Goal: Task Accomplishment & Management: Complete application form

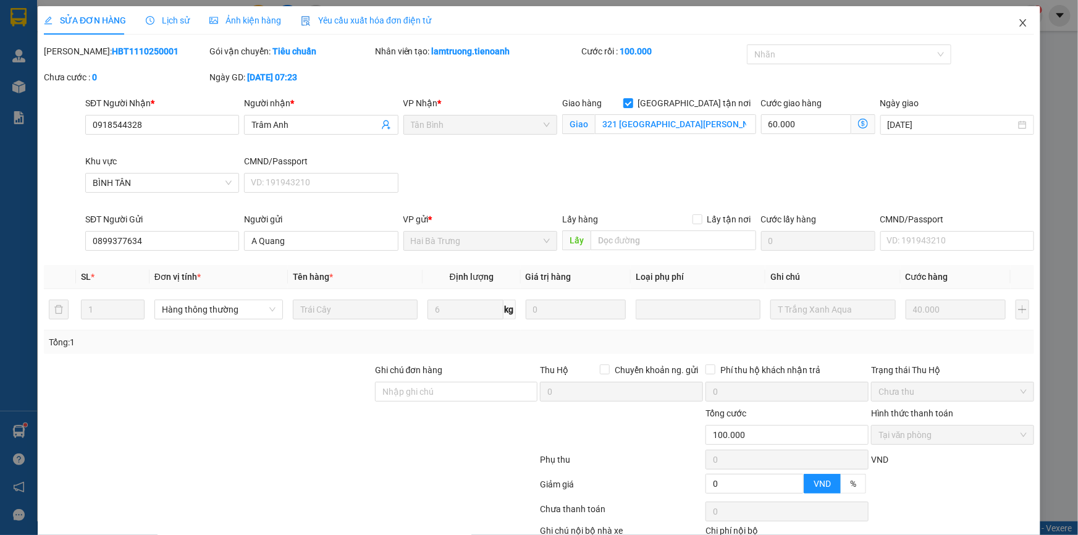
click at [1018, 23] on icon "close" at bounding box center [1023, 23] width 10 height 10
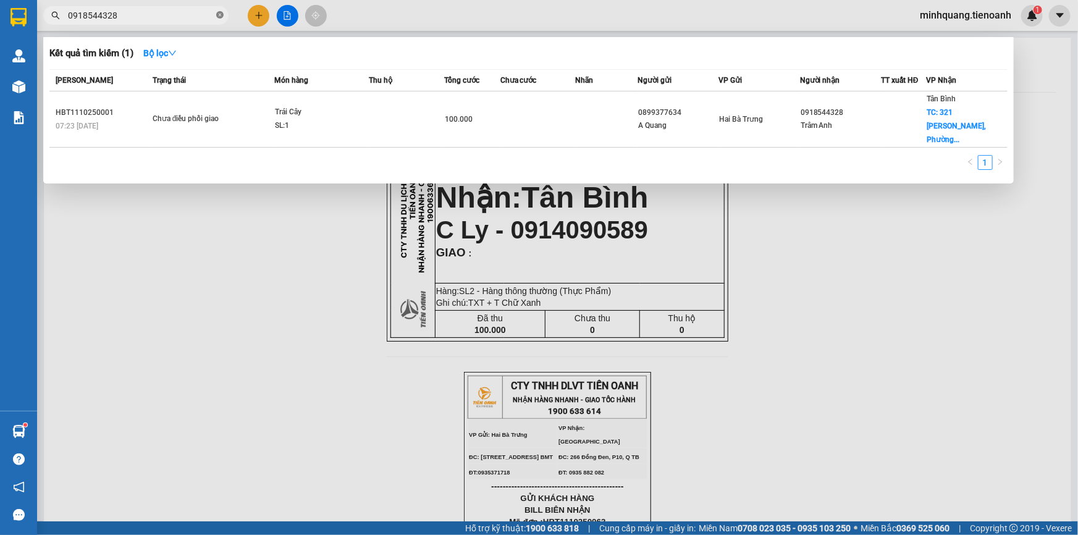
click at [219, 15] on icon "close-circle" at bounding box center [219, 14] width 7 height 7
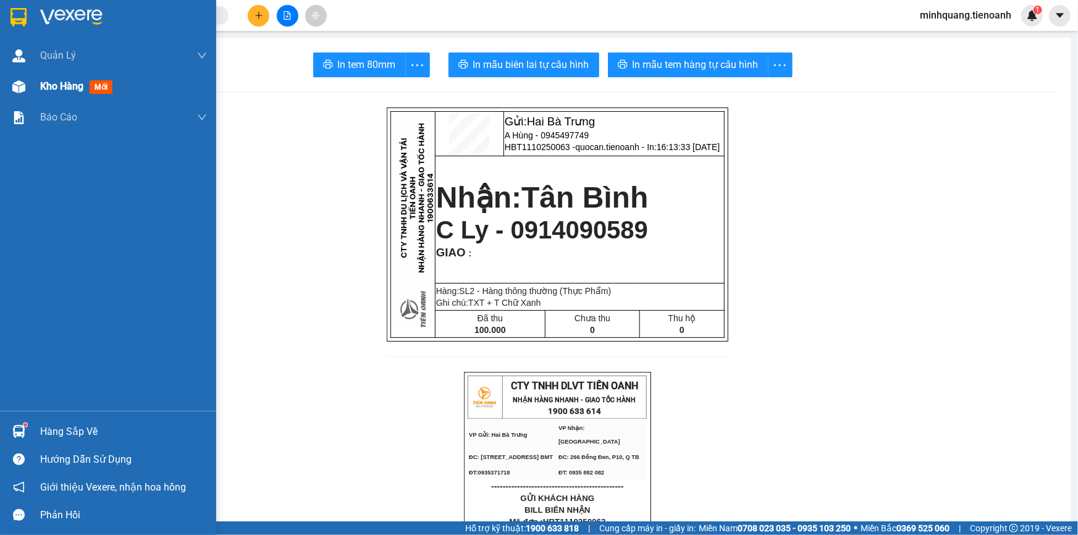
click at [62, 86] on span "Kho hàng" at bounding box center [61, 86] width 43 height 12
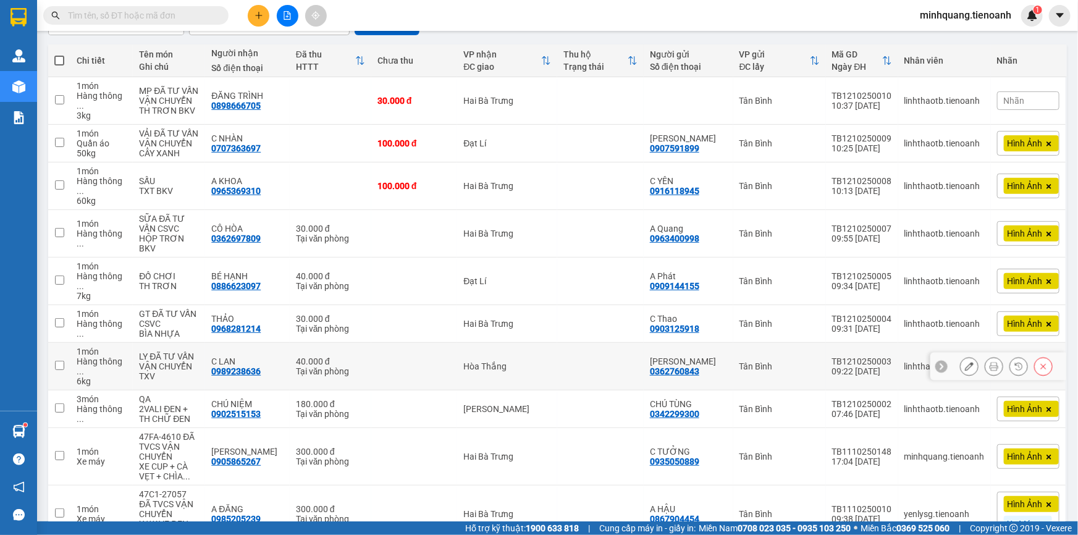
scroll to position [151, 0]
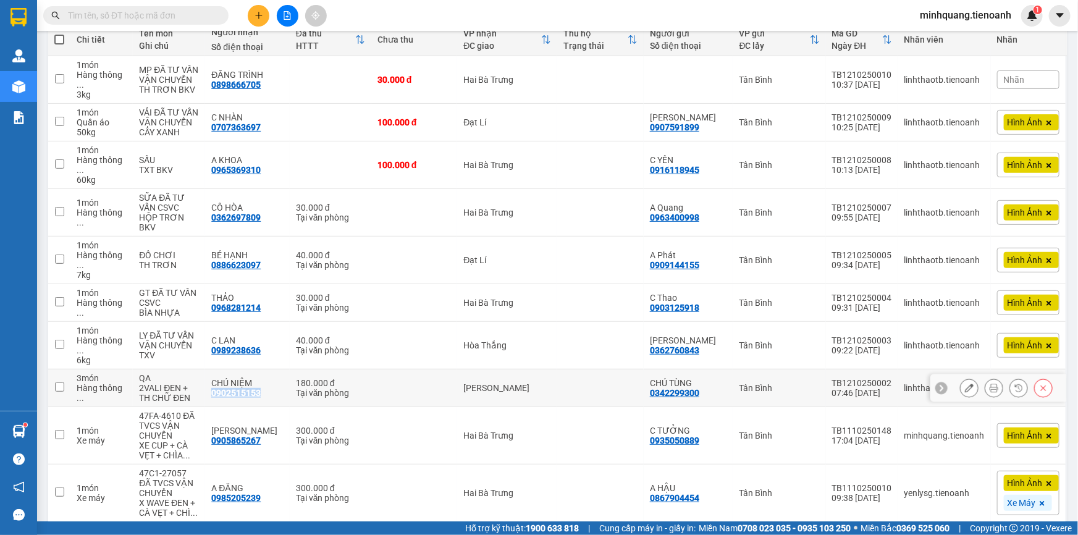
drag, startPoint x: 270, startPoint y: 343, endPoint x: 216, endPoint y: 346, distance: 54.5
click at [216, 378] on div "CHÚ NIỆM 0902515153" at bounding box center [247, 388] width 72 height 20
checkbox input "true"
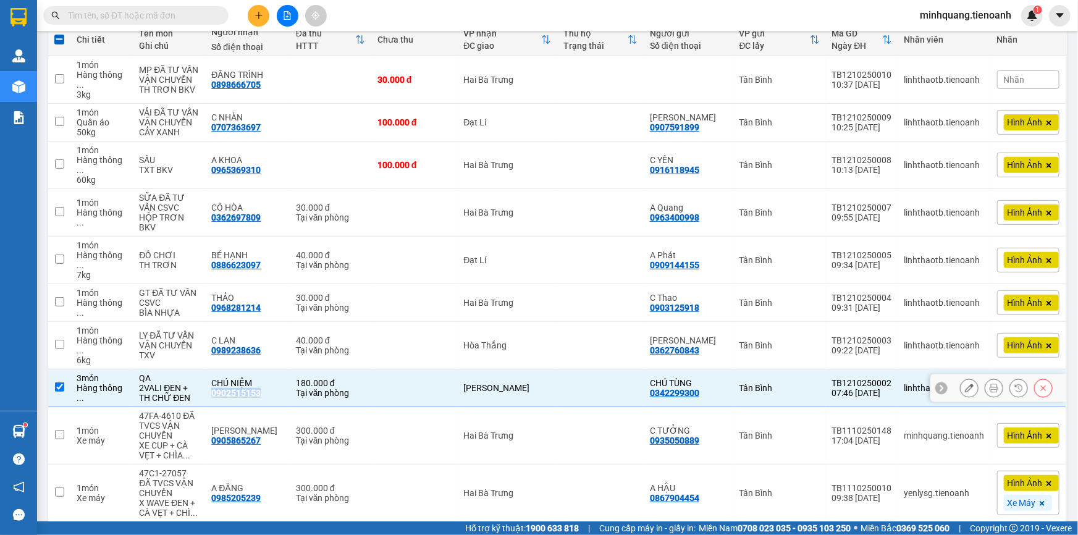
copy div "0902515153"
click at [261, 20] on button at bounding box center [259, 16] width 22 height 22
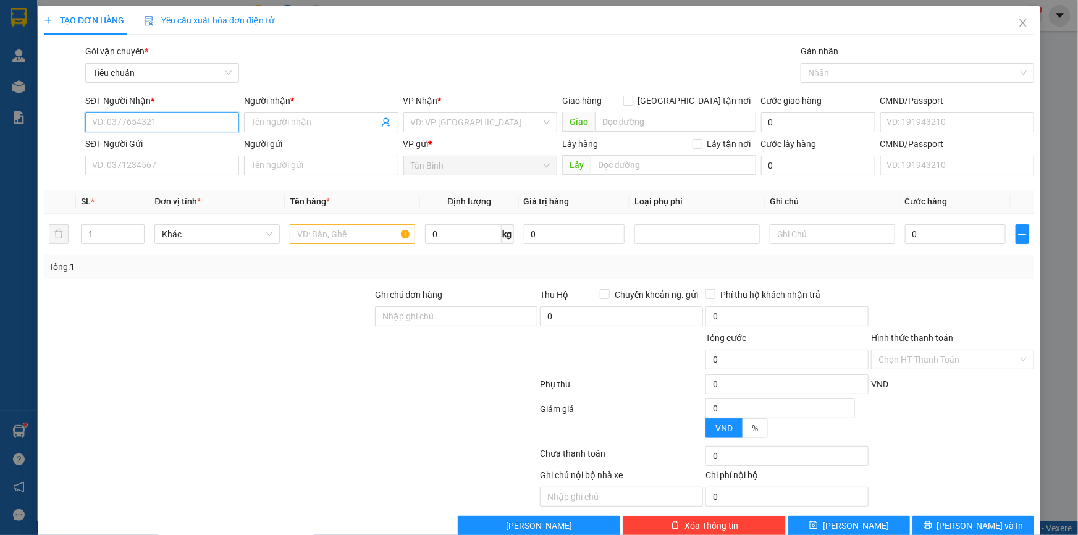
paste input "0902515153"
type input "0902515153"
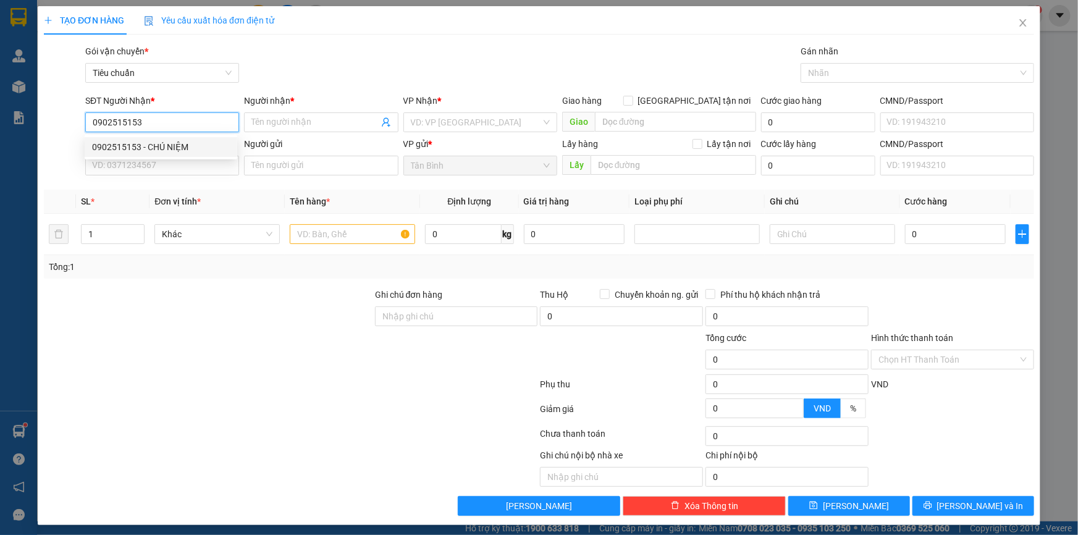
click at [180, 142] on div "0902515153 - CHÚ NIỆM" at bounding box center [161, 147] width 138 height 14
type input "CHÚ NIỆM"
type input "180.000"
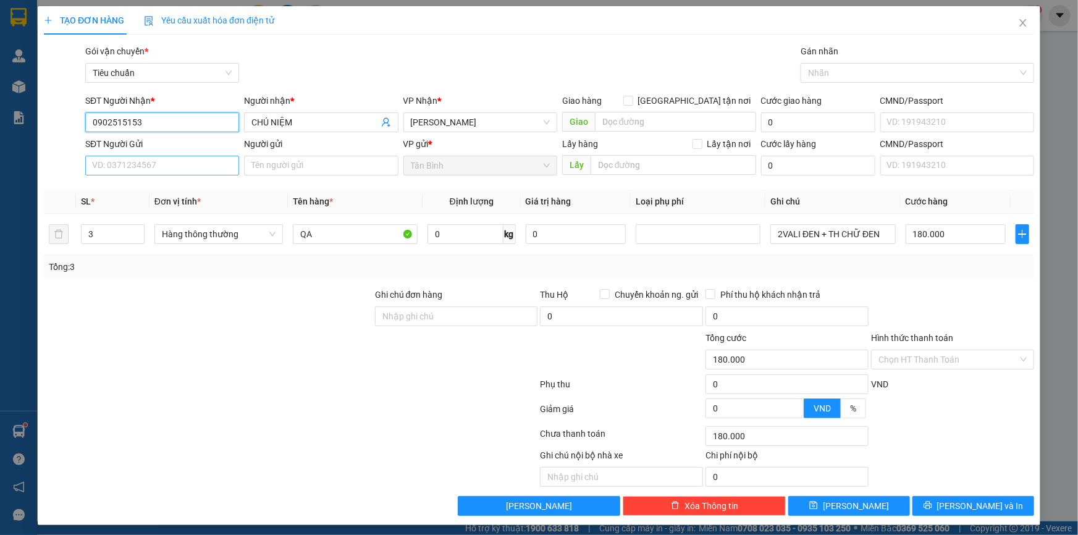
type input "0902515153"
drag, startPoint x: 155, startPoint y: 157, endPoint x: 163, endPoint y: 161, distance: 9.1
click at [156, 157] on input "SĐT Người Gửi" at bounding box center [162, 166] width 154 height 20
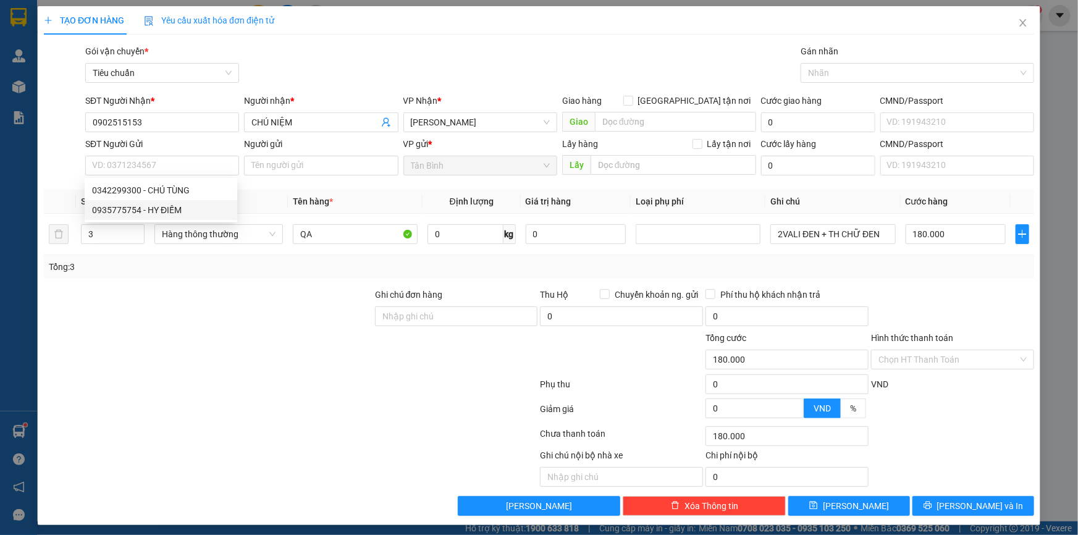
click at [243, 292] on div at bounding box center [208, 309] width 331 height 43
drag, startPoint x: 117, startPoint y: 233, endPoint x: 38, endPoint y: 234, distance: 79.7
click at [38, 234] on div "TẠO ĐƠN HÀNG Yêu cầu xuất hóa đơn điện tử Transit Pickup Surcharge Ids Transit …" at bounding box center [539, 265] width 1002 height 519
type input "1"
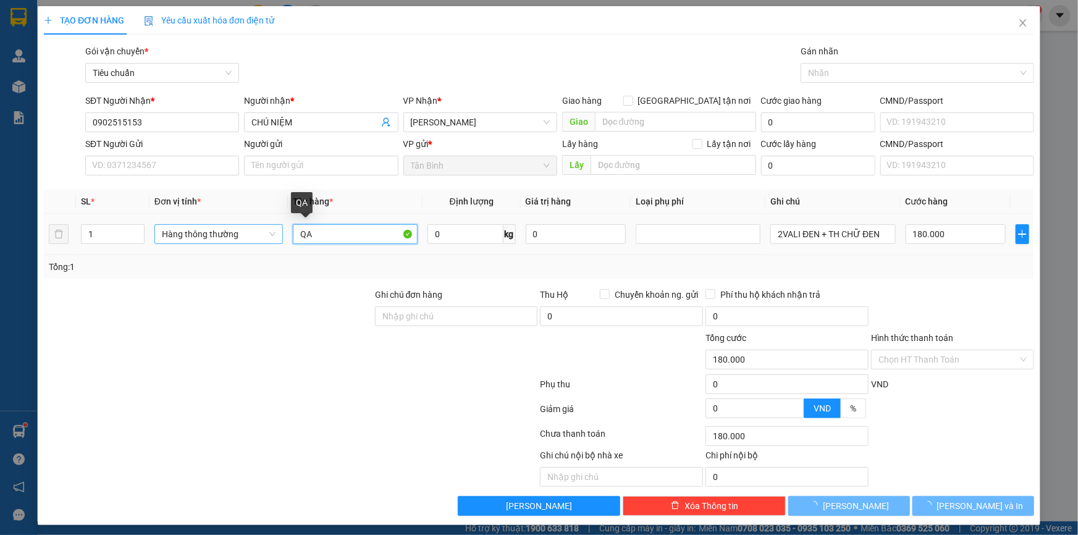
drag, startPoint x: 332, startPoint y: 242, endPoint x: 263, endPoint y: 238, distance: 69.3
click at [263, 238] on tr "1 Hàng thông thường QA 0 kg 0 2VALI ĐEN + TH CHỮ ĐEN 180.000" at bounding box center [539, 234] width 990 height 41
type input "0"
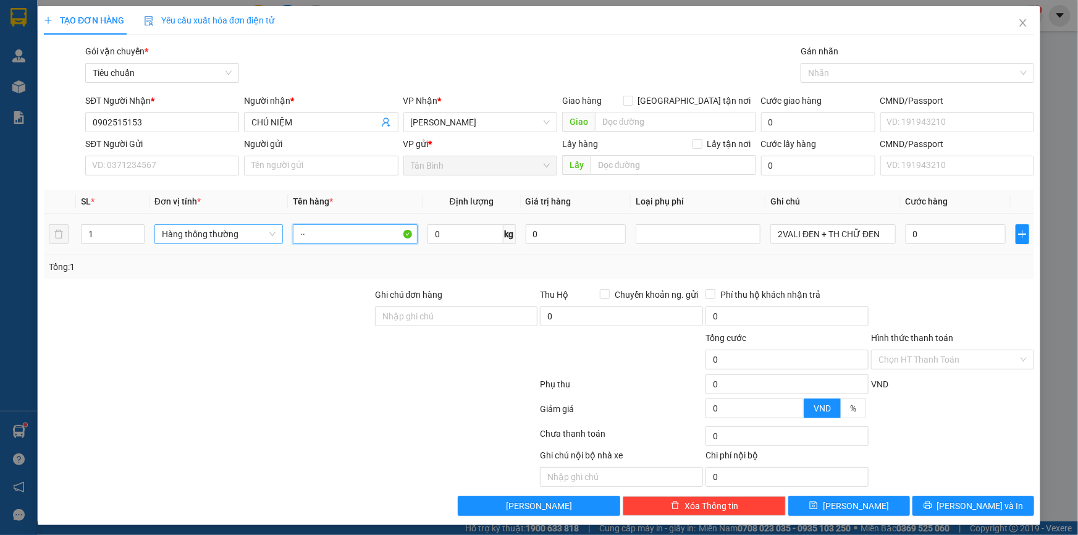
drag, startPoint x: 340, startPoint y: 231, endPoint x: 277, endPoint y: 230, distance: 62.4
click at [277, 230] on tr "1 Hàng thông thường ·· 0 kg 0 2VALI ĐEN + TH CHỮ ĐEN 0" at bounding box center [539, 234] width 990 height 41
drag, startPoint x: 338, startPoint y: 235, endPoint x: 287, endPoint y: 233, distance: 50.7
click at [288, 233] on td "ÁCH·" at bounding box center [355, 234] width 135 height 41
type input "KHACH QUEN"
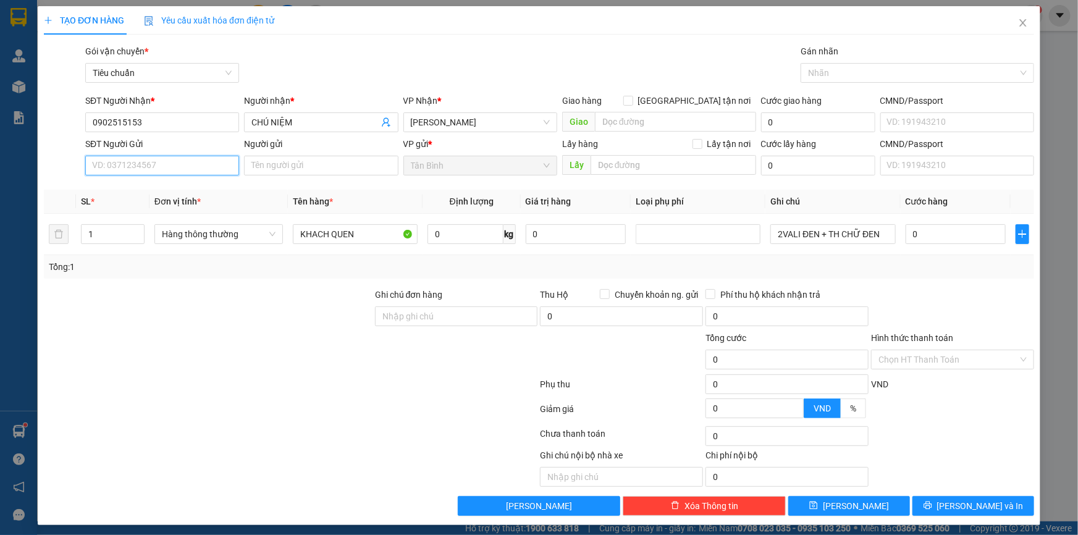
click at [180, 161] on input "SĐT Người Gửi" at bounding box center [162, 166] width 154 height 20
paste input "0342299300"
type input "0342299300"
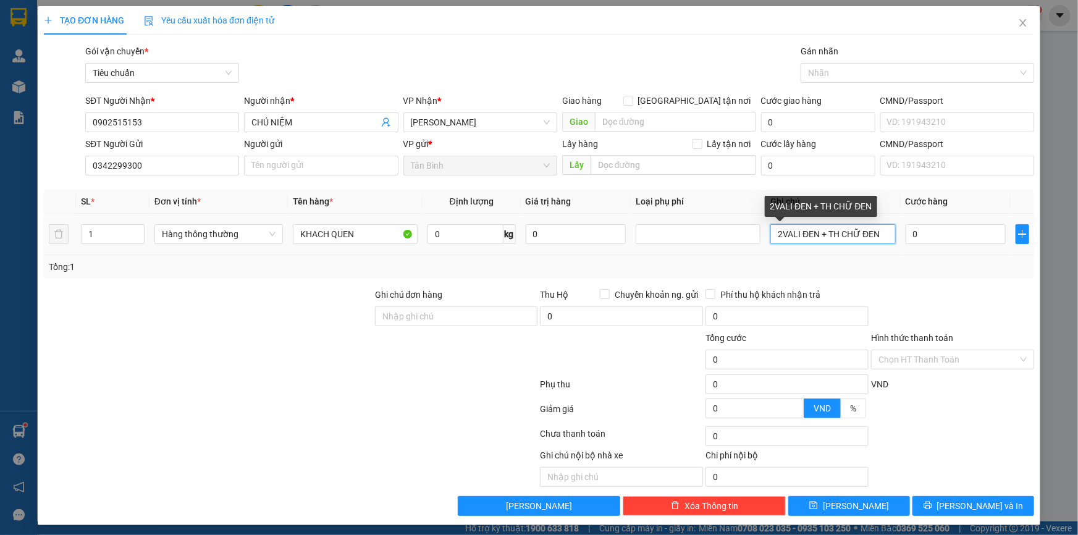
drag, startPoint x: 879, startPoint y: 236, endPoint x: 757, endPoint y: 235, distance: 122.3
click at [757, 235] on tr "1 Hàng thông thường KHACH QUEN 0 kg 0 2VALI ĐEN + TH CHỮ ĐEN 0" at bounding box center [539, 234] width 990 height 41
type input "N"
type input "BOC NILONG TRANG"
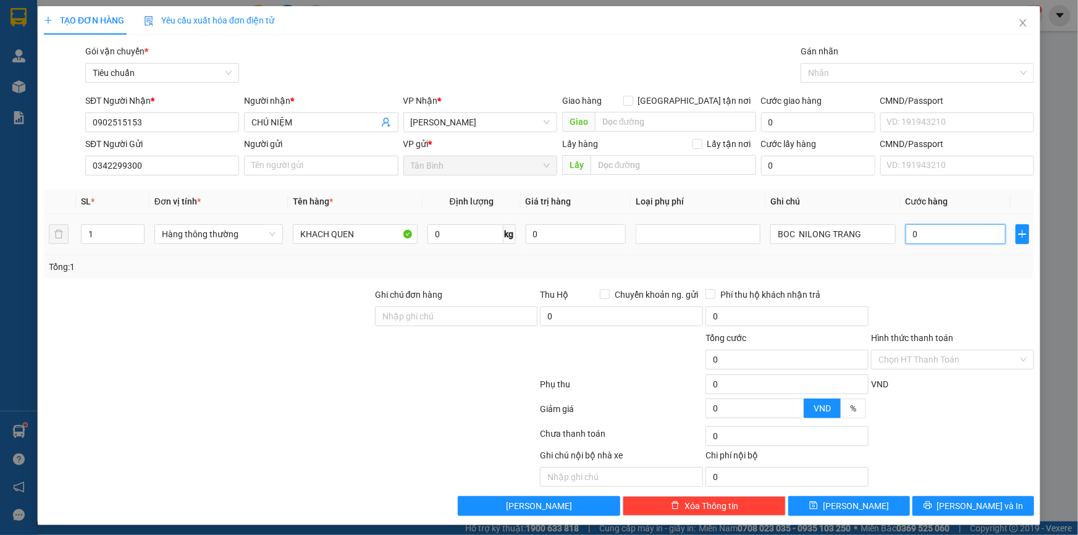
click at [916, 239] on input "0" at bounding box center [955, 234] width 101 height 20
click at [922, 280] on div "Transit Pickup Surcharge Ids Transit Deliver Surcharge Ids Transit Deliver Surc…" at bounding box center [539, 279] width 990 height 471
click at [929, 235] on input "0" at bounding box center [955, 234] width 101 height 20
click at [920, 240] on input "0" at bounding box center [955, 234] width 101 height 20
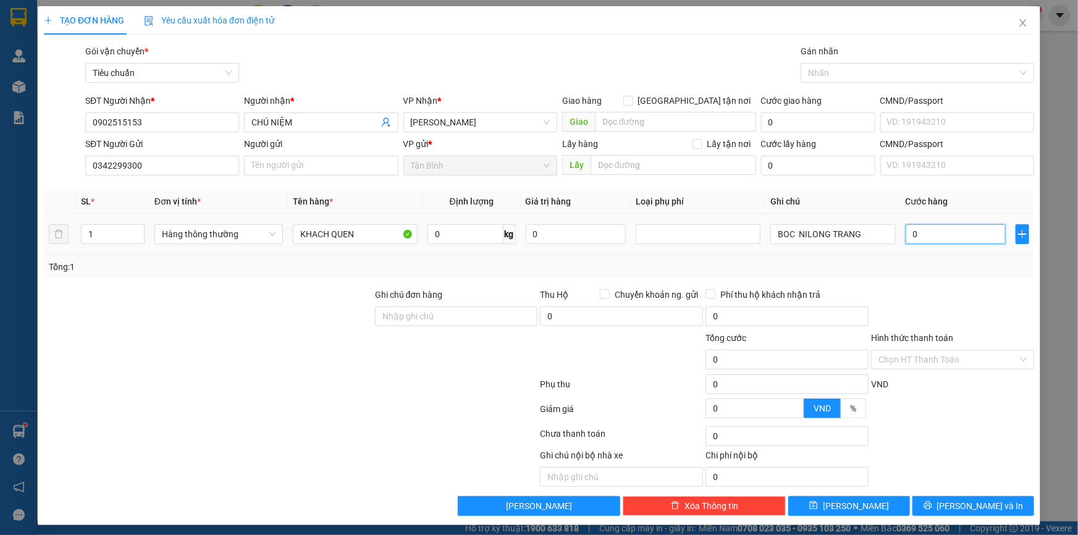
click at [922, 235] on input "0" at bounding box center [955, 234] width 101 height 20
type input "0"
type input "3"
type input "03"
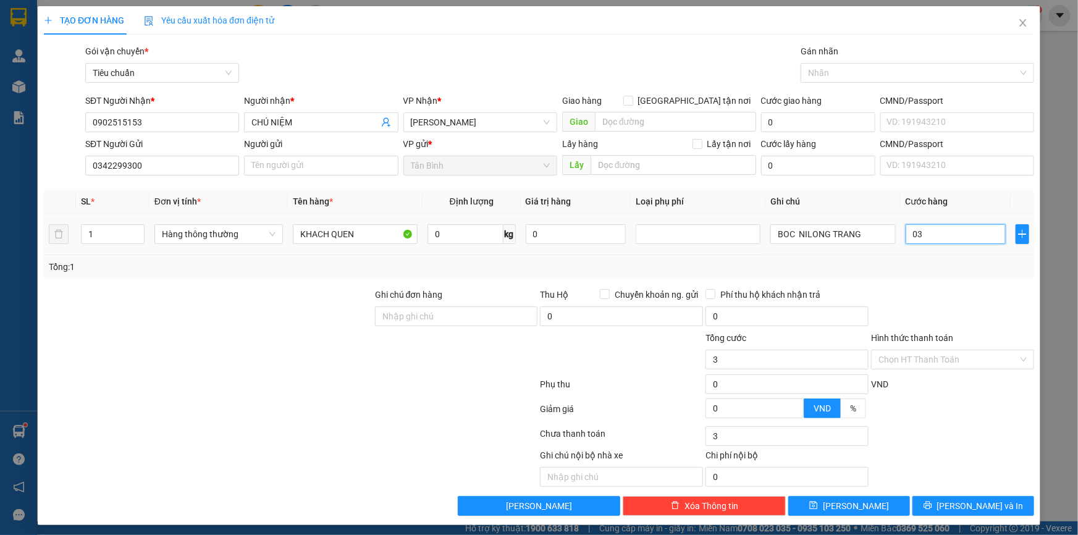
type input "30"
type input "030"
type input "30.000"
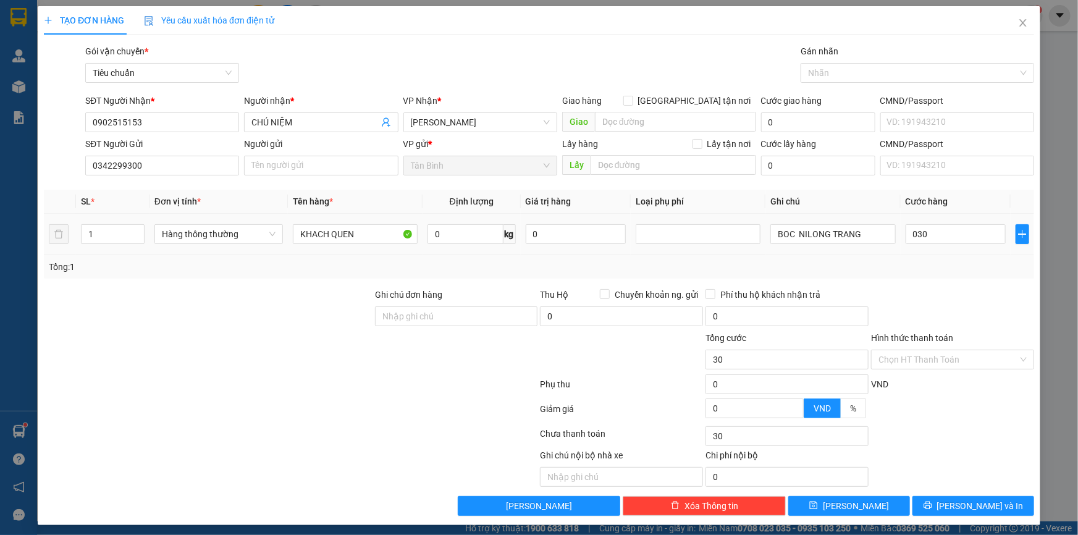
type input "30.000"
click at [929, 260] on div "Tổng: 1" at bounding box center [539, 267] width 980 height 14
drag, startPoint x: 369, startPoint y: 238, endPoint x: 264, endPoint y: 238, distance: 104.4
click at [264, 238] on tr "1 Hàng thông thường KHACH QUEN 0 kg 0 BOC NILONG TRANG 30.000" at bounding box center [539, 234] width 990 height 41
type input "K"
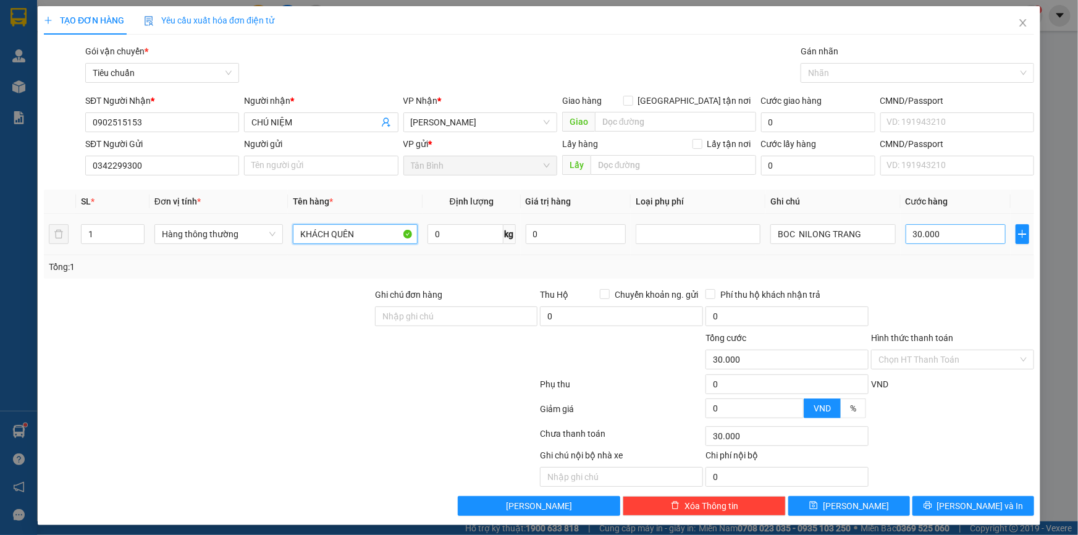
type input "KHÁCH QUÊN"
click at [951, 239] on input "30.000" at bounding box center [955, 234] width 101 height 20
type input "0"
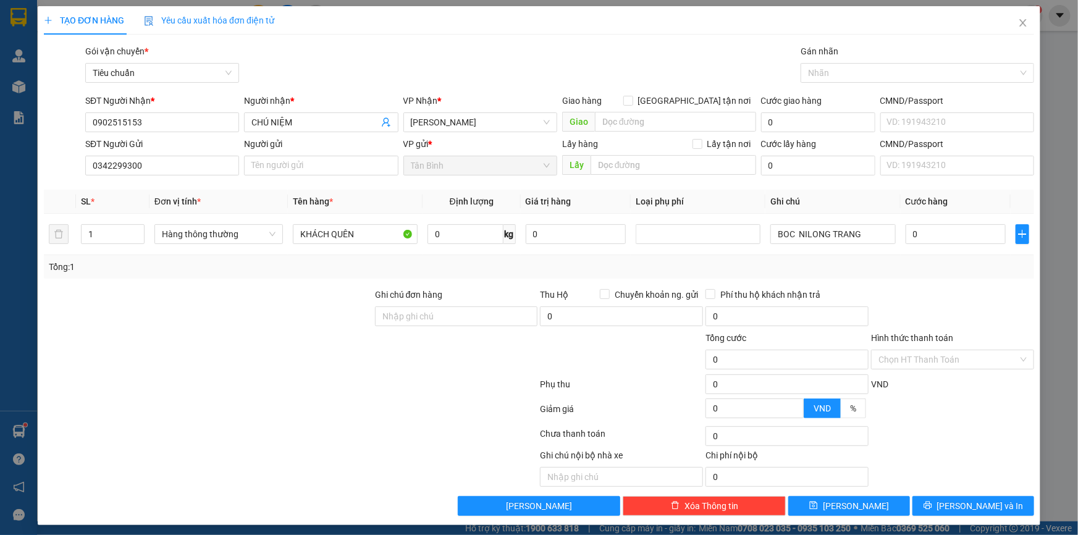
click at [966, 262] on div "Tổng: 1" at bounding box center [539, 267] width 980 height 14
click at [947, 364] on input "Hình thức thanh toán" at bounding box center [948, 359] width 140 height 19
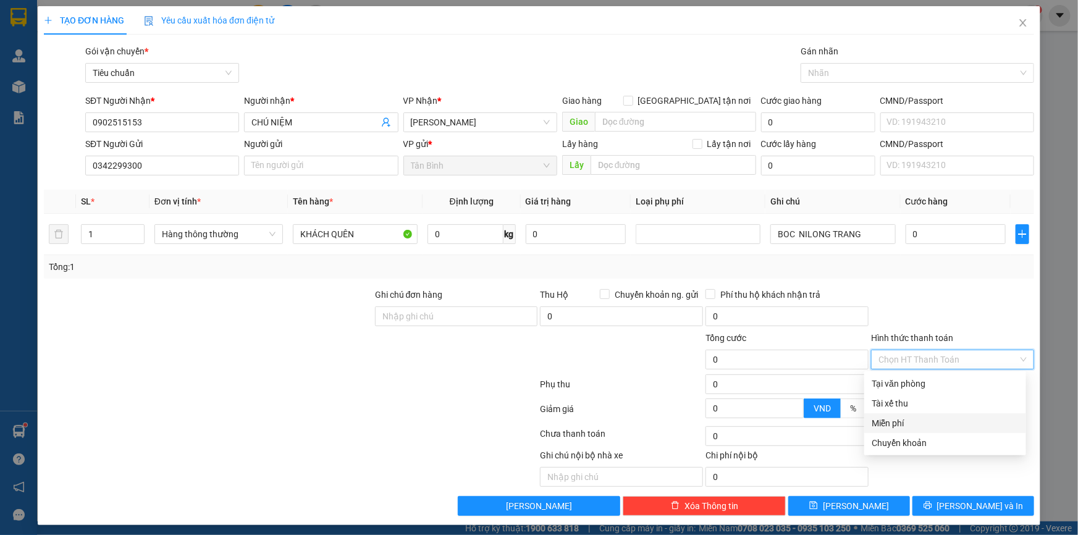
click at [911, 425] on div "Miễn phí" at bounding box center [944, 423] width 147 height 14
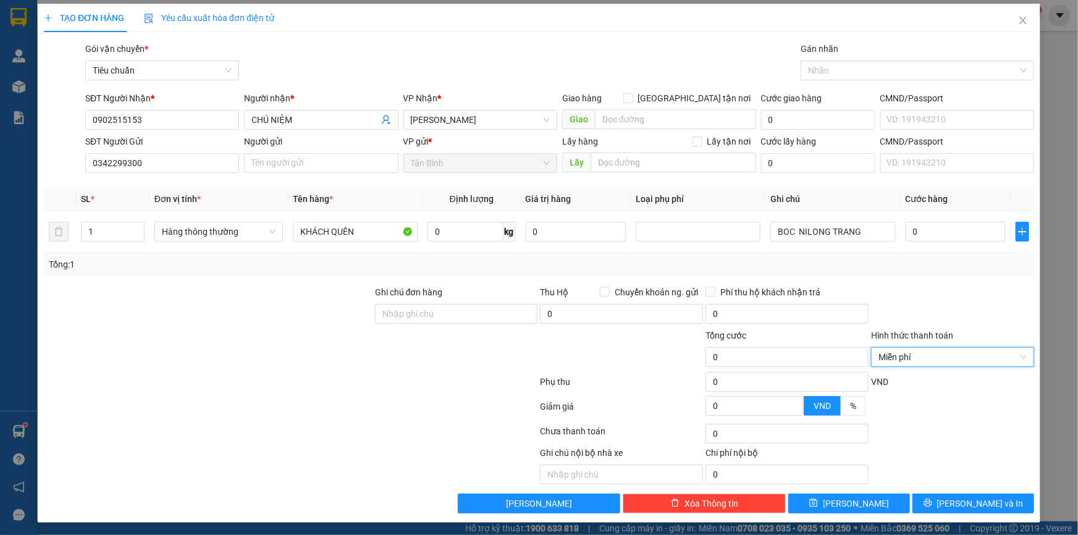
scroll to position [4, 0]
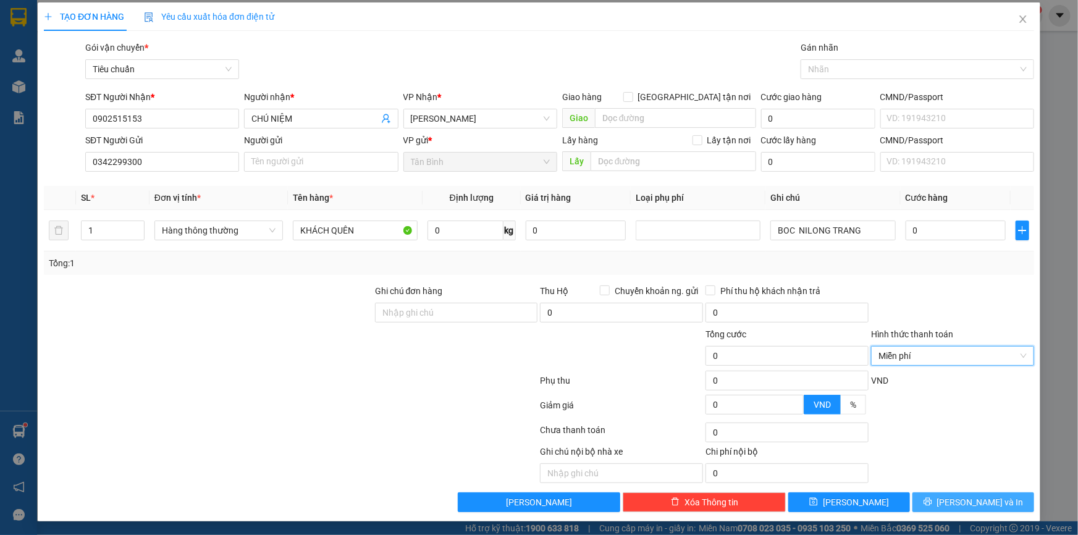
click at [951, 498] on button "Lưu và In" at bounding box center [973, 502] width 122 height 20
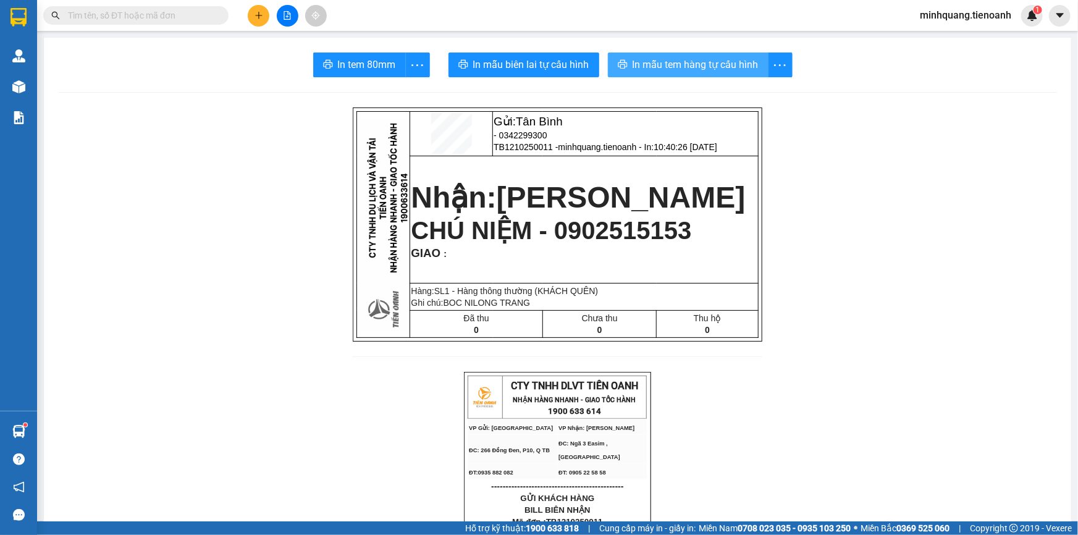
click at [652, 64] on span "In mẫu tem hàng tự cấu hình" at bounding box center [695, 64] width 126 height 15
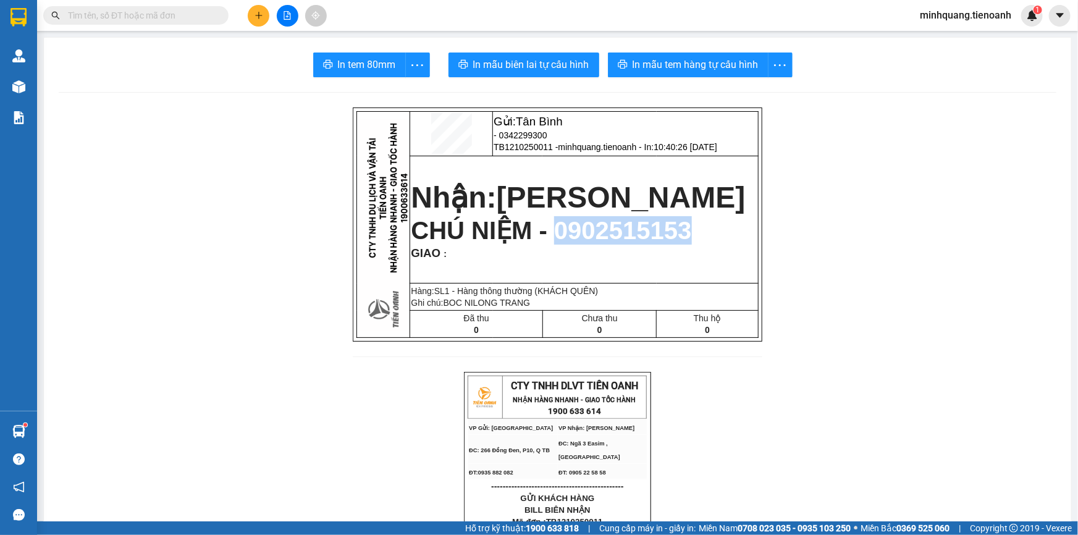
drag, startPoint x: 561, startPoint y: 233, endPoint x: 692, endPoint y: 232, distance: 130.9
click at [691, 232] on span "CHÚ NIỆM - 0902515153" at bounding box center [551, 230] width 280 height 27
copy span "0902515153"
click at [192, 15] on input "text" at bounding box center [141, 16] width 146 height 14
paste input "0902515153"
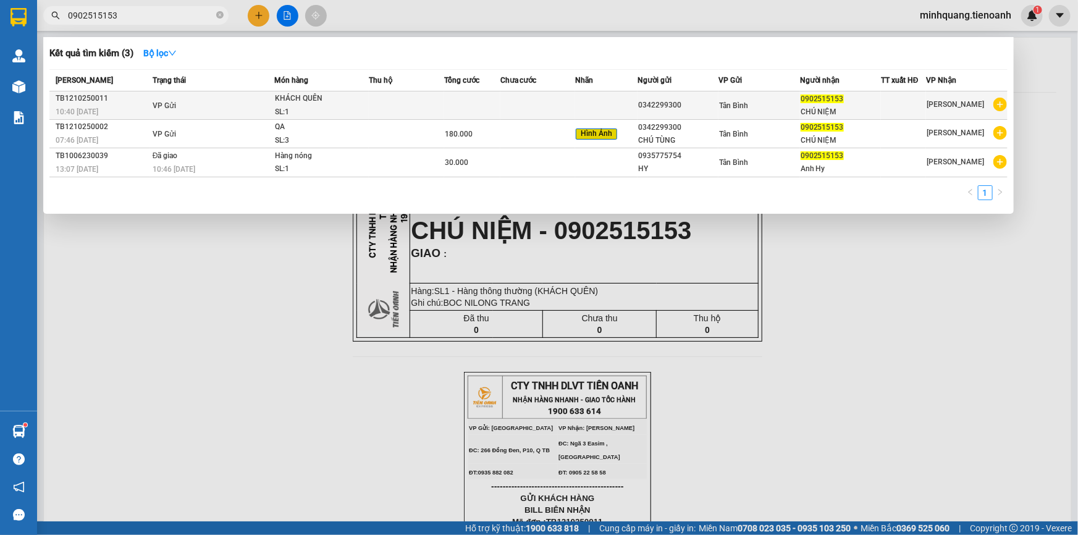
type input "0902515153"
click at [412, 100] on td at bounding box center [406, 105] width 75 height 28
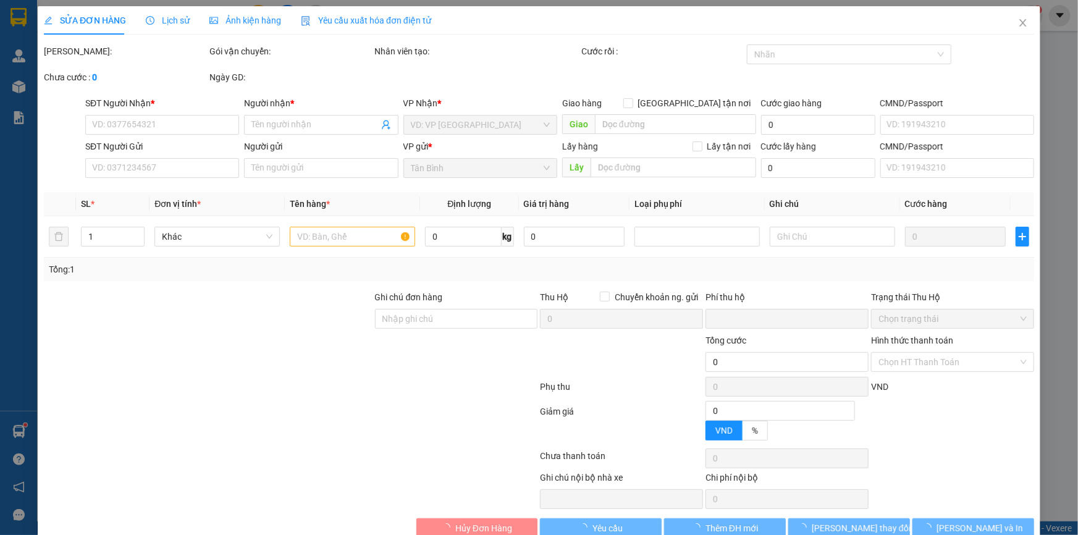
type input "0902515153"
type input "CHÚ NIỆM"
type input "0342299300"
type input "0"
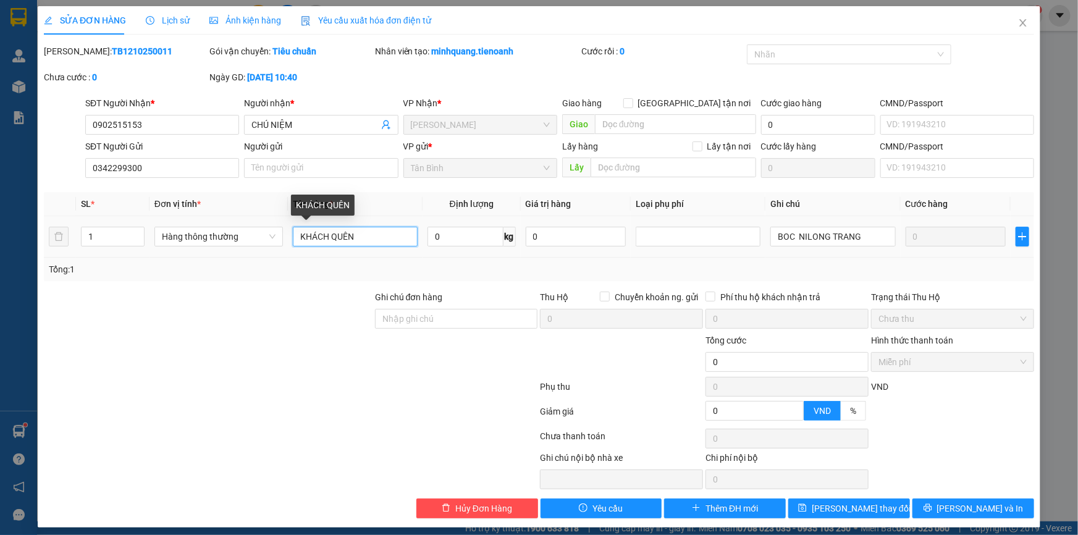
click at [403, 241] on input "KHÁCH QUÊN" at bounding box center [355, 237] width 125 height 20
paste input "K6235K"
type input "KHÁCH QUÊN K6235K"
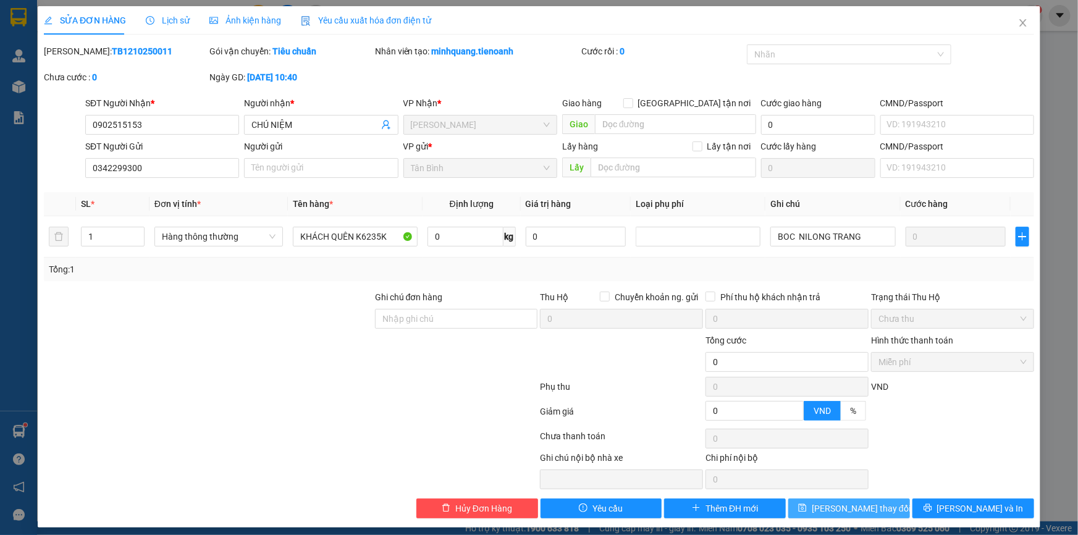
click at [828, 504] on span "Lưu thay đổi" at bounding box center [860, 508] width 99 height 14
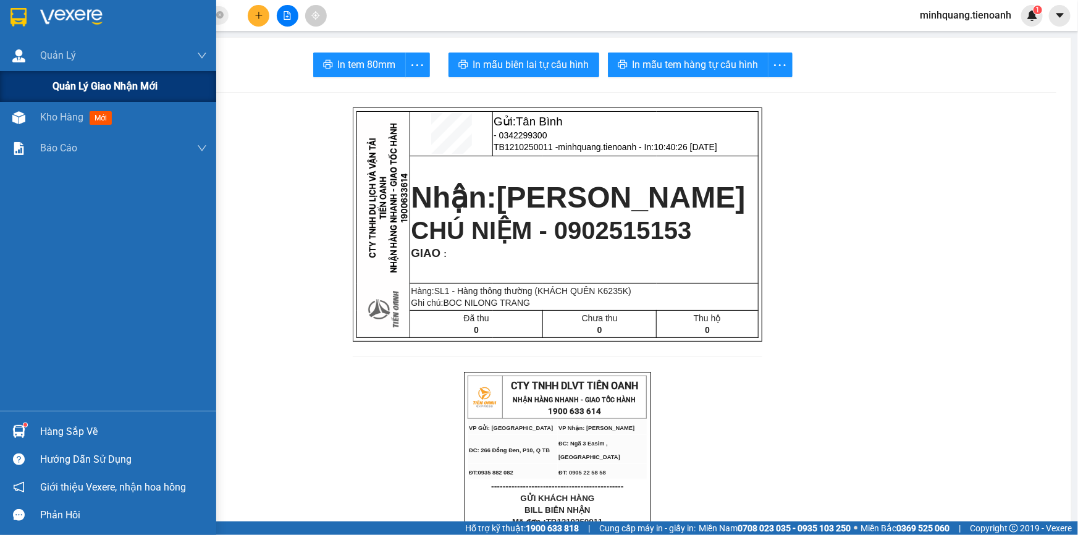
click at [56, 82] on span "Quản lý giao nhận mới" at bounding box center [104, 85] width 105 height 15
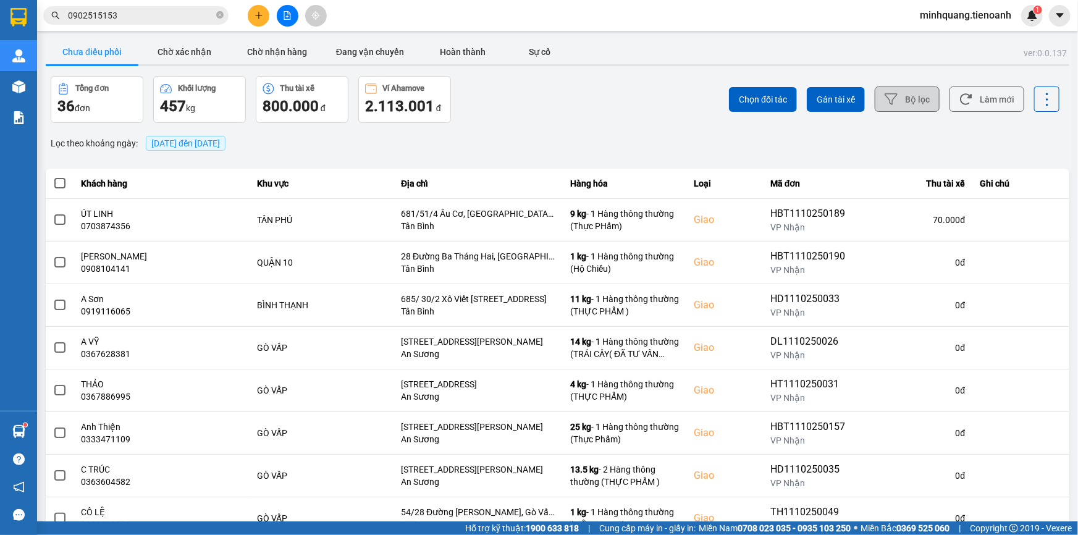
click at [905, 106] on button "Bộ lọc" at bounding box center [906, 98] width 65 height 25
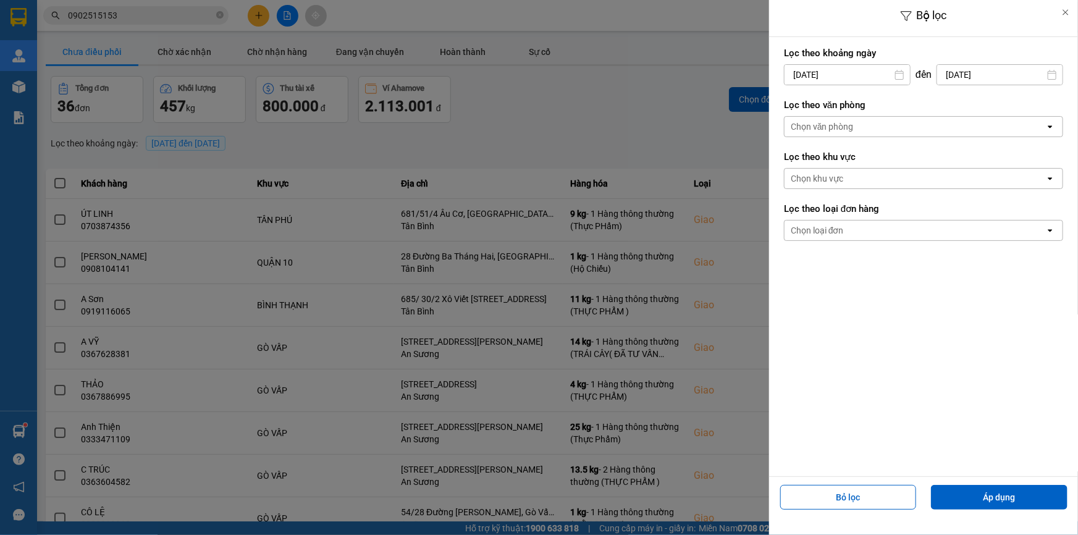
click at [892, 124] on div "Chọn văn phòng" at bounding box center [914, 127] width 261 height 20
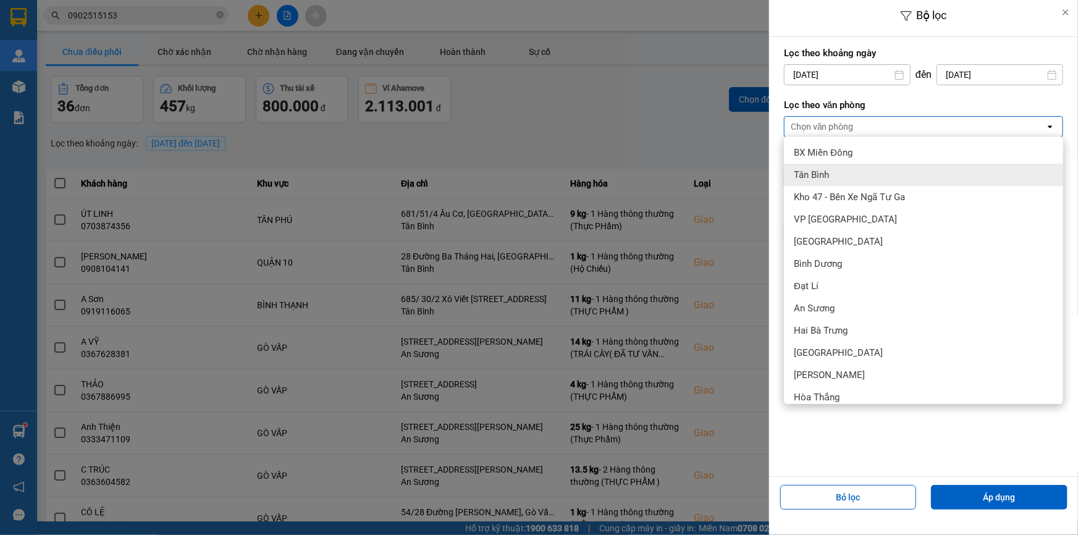
click at [867, 177] on div "Tân Bình" at bounding box center [923, 175] width 279 height 22
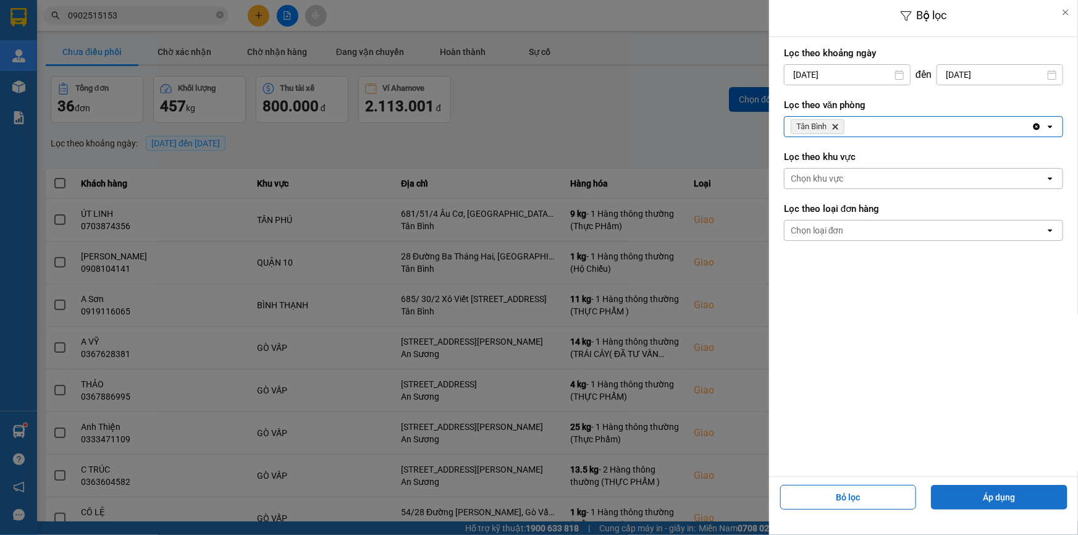
click at [951, 487] on button "Áp dụng" at bounding box center [999, 497] width 136 height 25
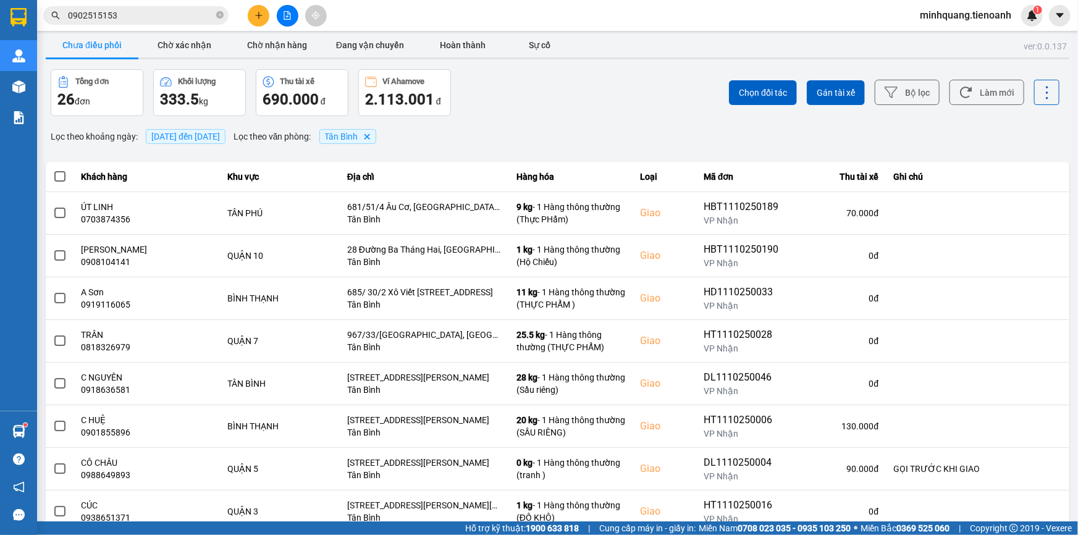
scroll to position [9, 0]
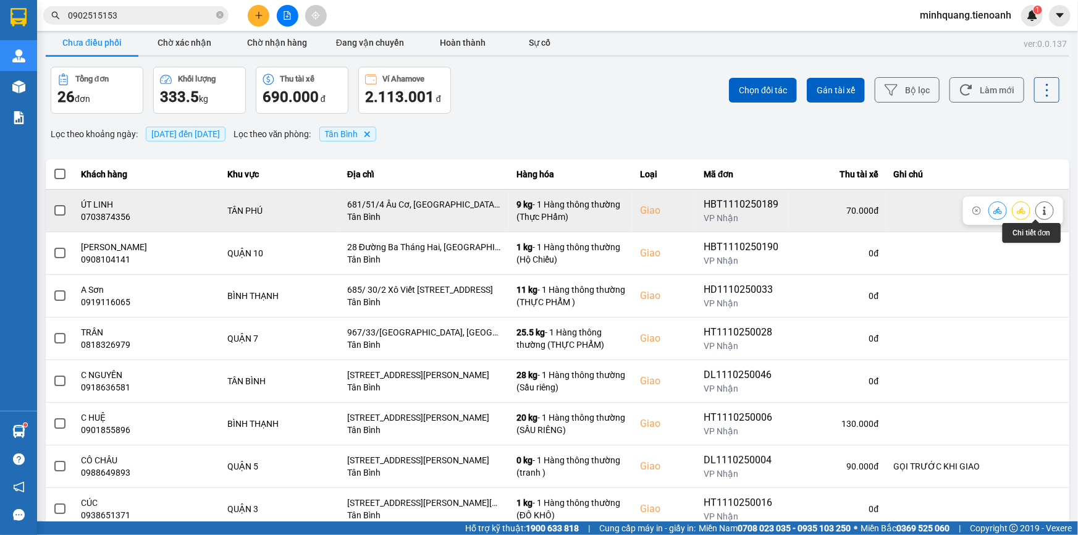
click at [1041, 208] on button at bounding box center [1044, 210] width 17 height 22
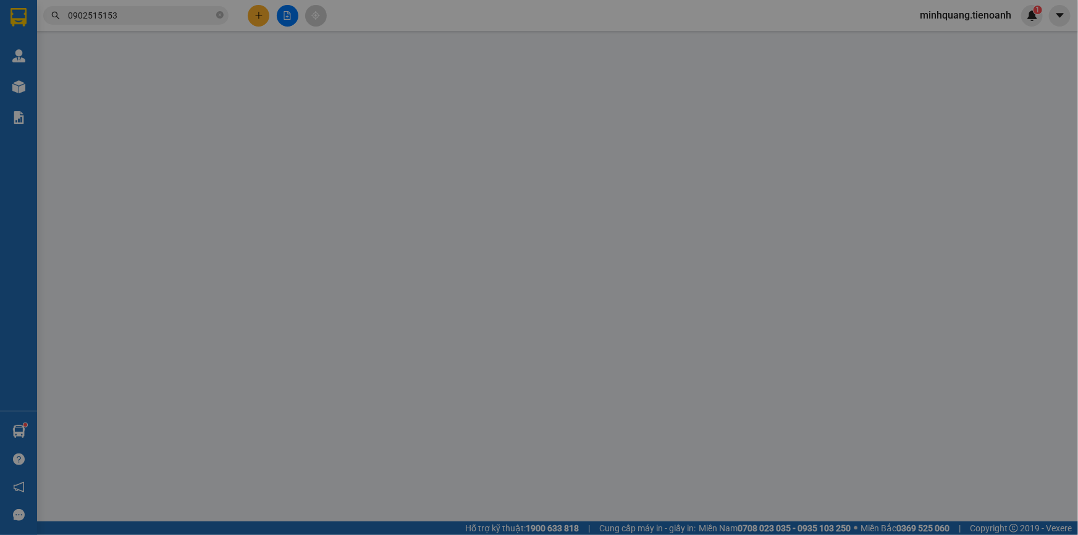
type input "0703874356"
type input "ÚT LINH"
checkbox input "true"
type input "681/51/4 Âu Cơ, Tân Thành, Tân Phú, Hồ Chí Minh"
type input "0935929225"
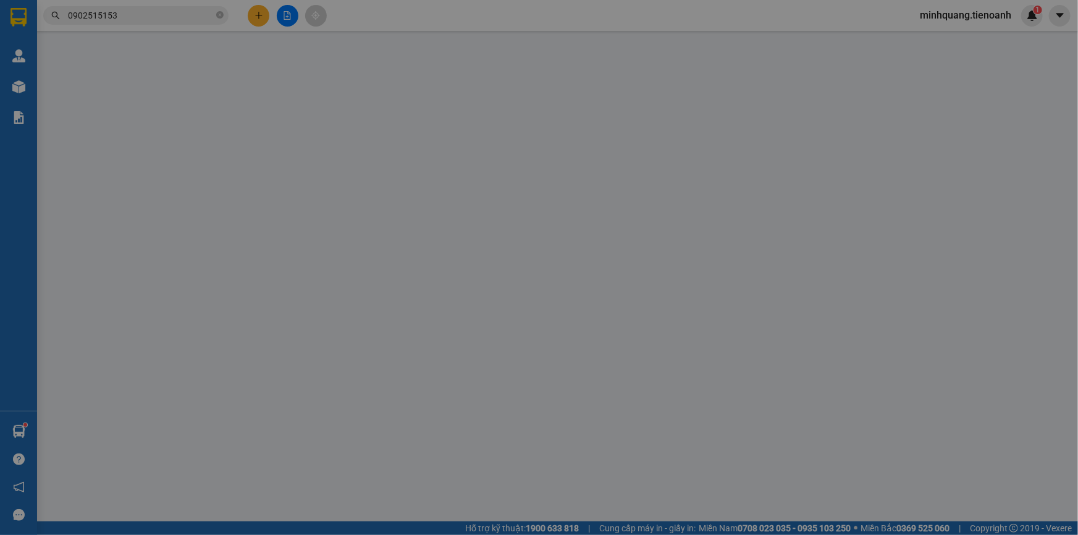
type input "A Tú"
type input "0"
type input "70.000"
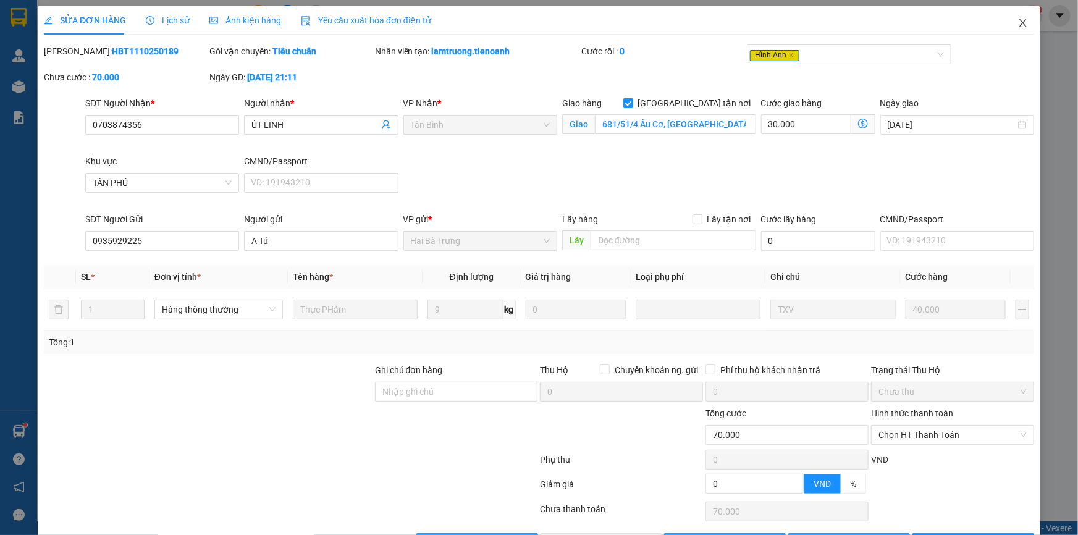
click at [1026, 16] on span "Close" at bounding box center [1022, 23] width 35 height 35
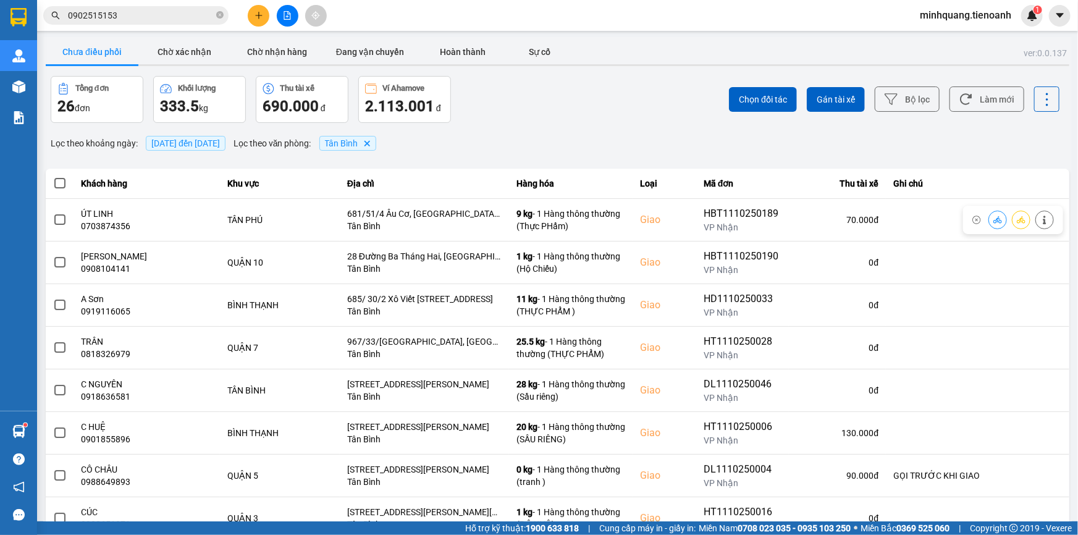
scroll to position [131, 0]
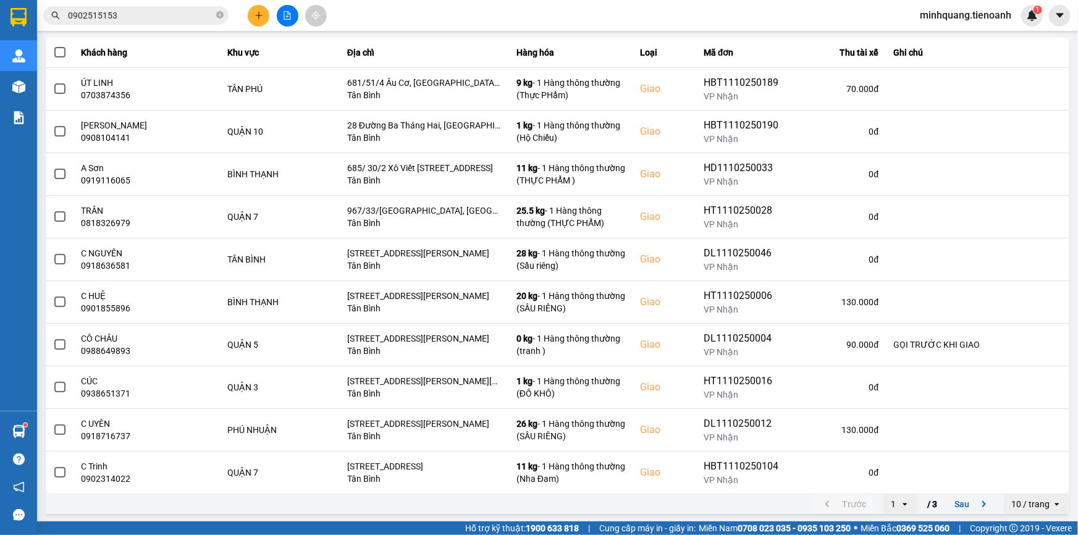
click at [1027, 513] on div "10 / trang" at bounding box center [1028, 504] width 48 height 20
click at [1041, 476] on div "100 / trang" at bounding box center [1027, 477] width 45 height 12
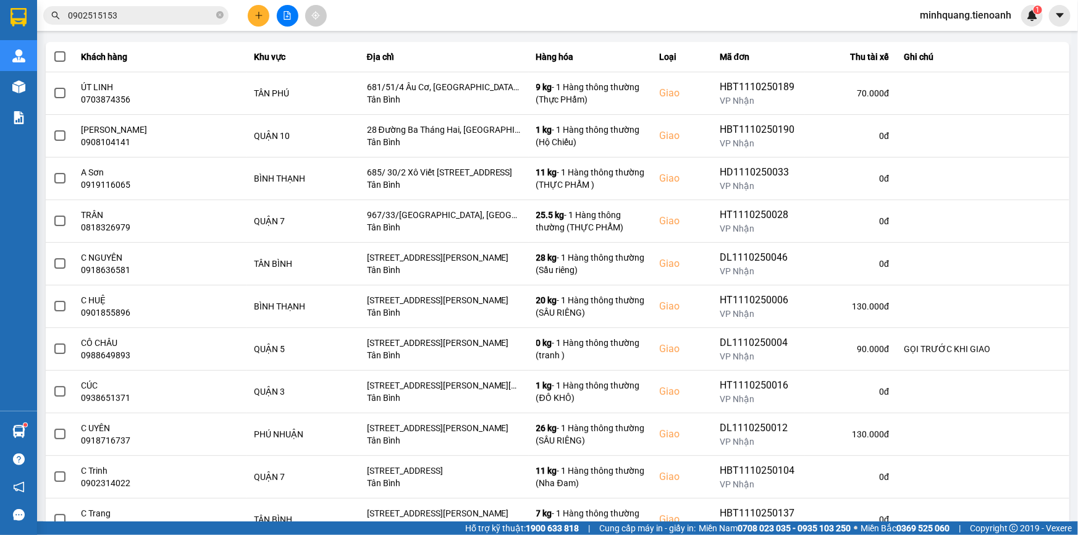
scroll to position [0, 0]
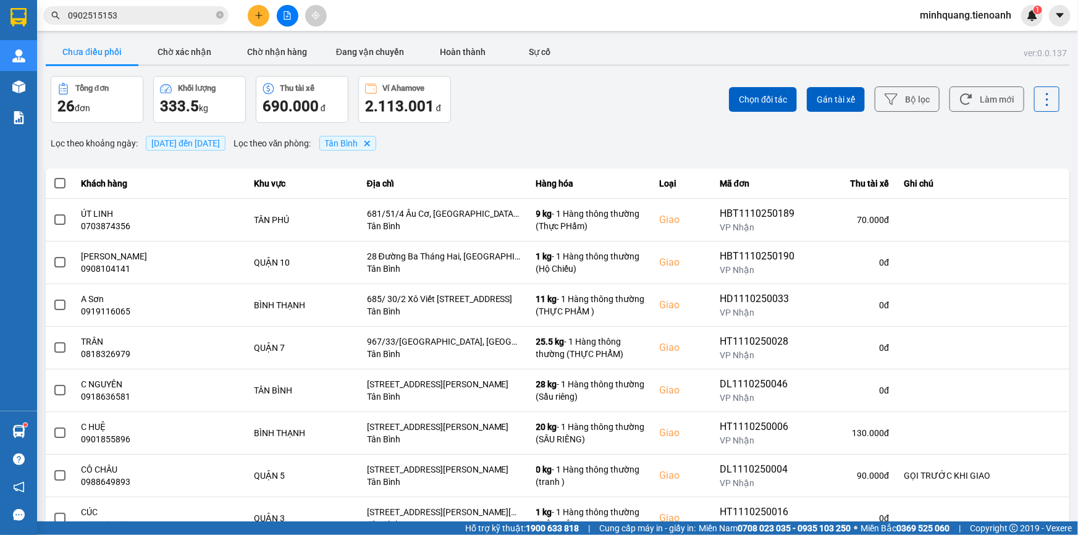
click at [207, 9] on input "0902515153" at bounding box center [141, 16] width 146 height 14
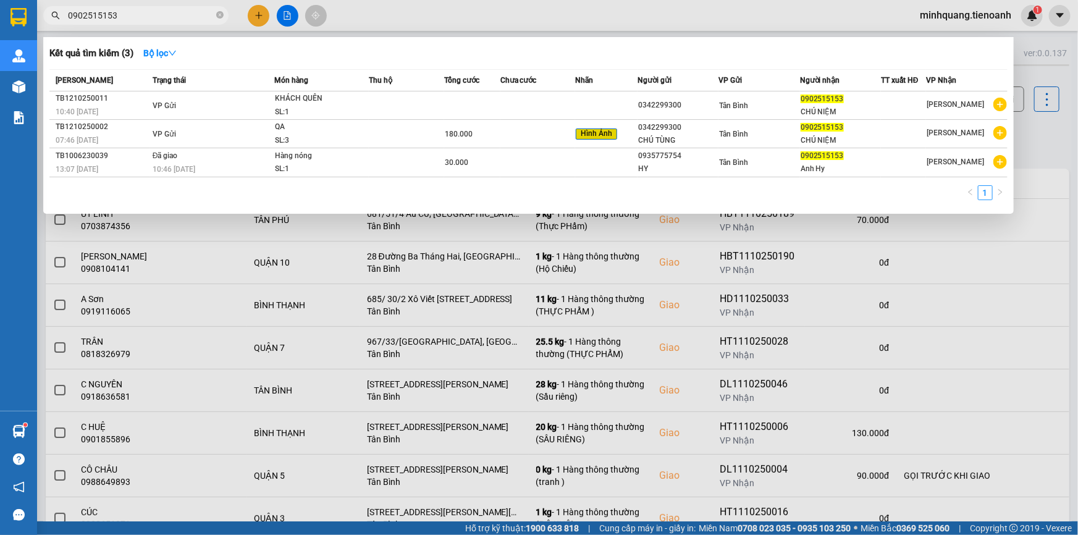
click at [207, 9] on input "0902515153" at bounding box center [141, 16] width 146 height 14
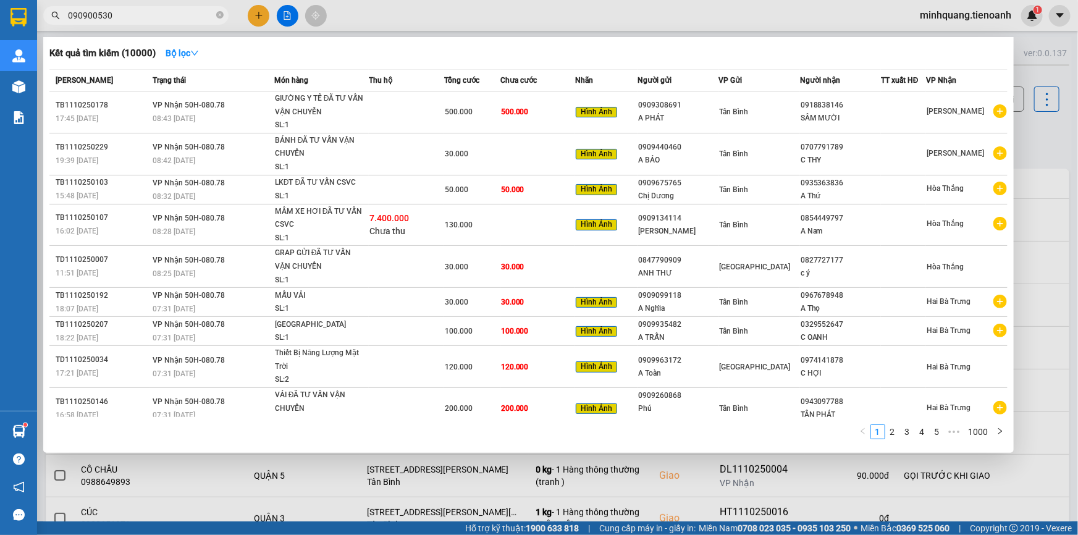
type input "0909005309"
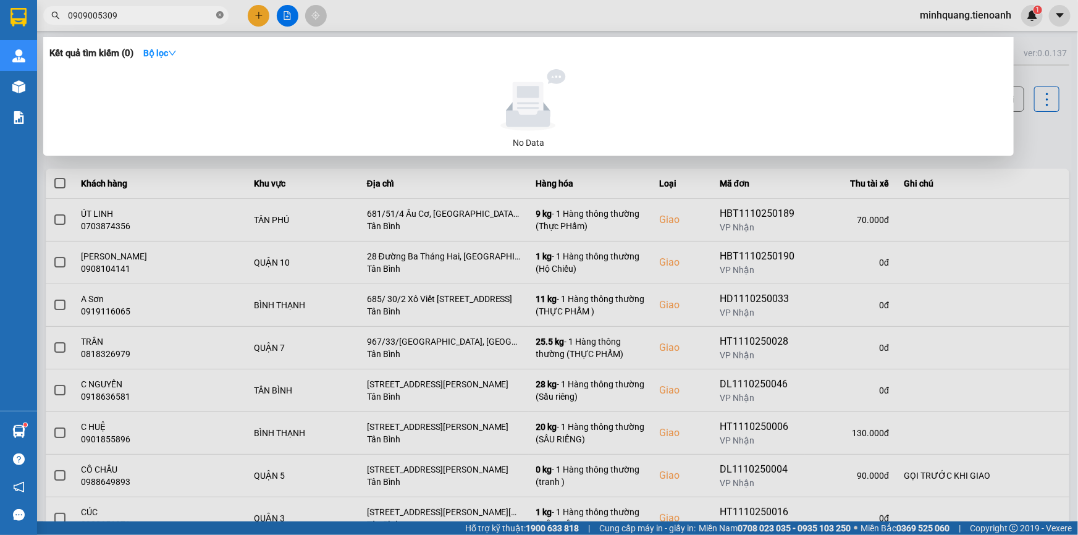
click at [216, 16] on icon "close-circle" at bounding box center [219, 14] width 7 height 7
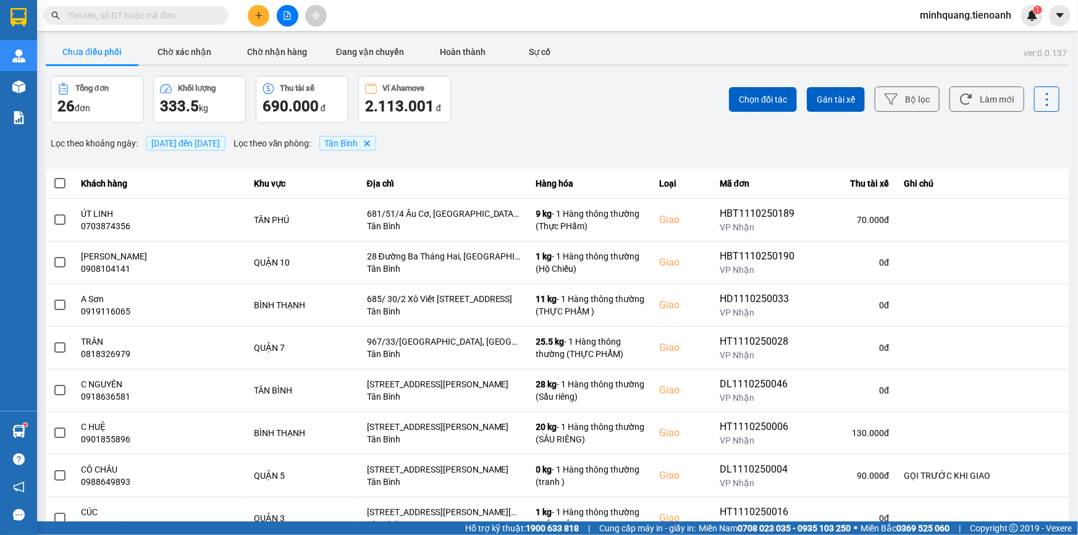
click at [214, 19] on span at bounding box center [135, 15] width 185 height 19
click at [214, 16] on span at bounding box center [135, 15] width 185 height 19
click at [209, 16] on input "text" at bounding box center [141, 16] width 146 height 14
click at [250, 11] on button at bounding box center [259, 16] width 22 height 22
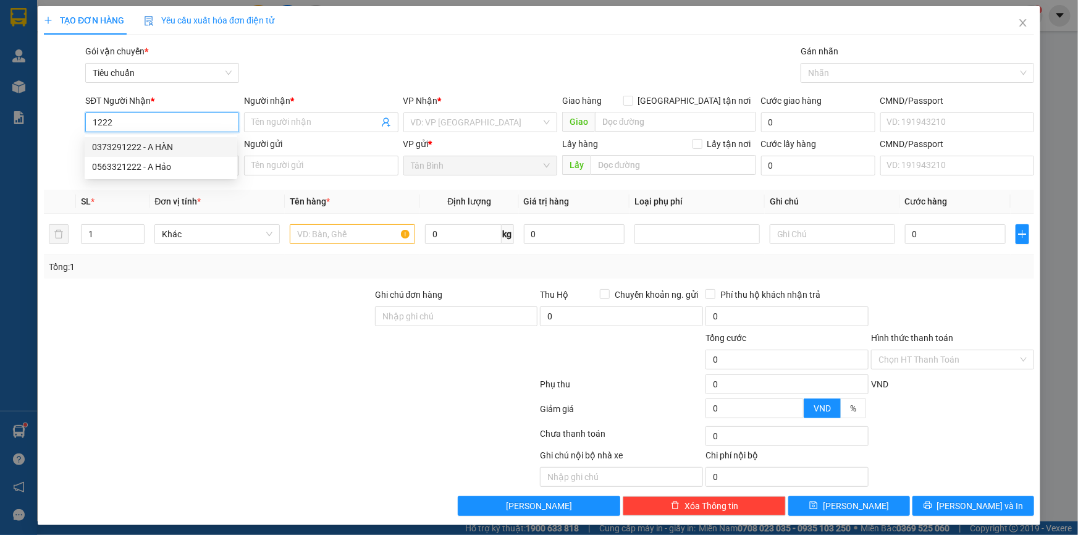
click at [230, 142] on div "0373291222 - A HÀN" at bounding box center [161, 147] width 153 height 20
type input "0373291222"
type input "A HÀN"
type input "40.000"
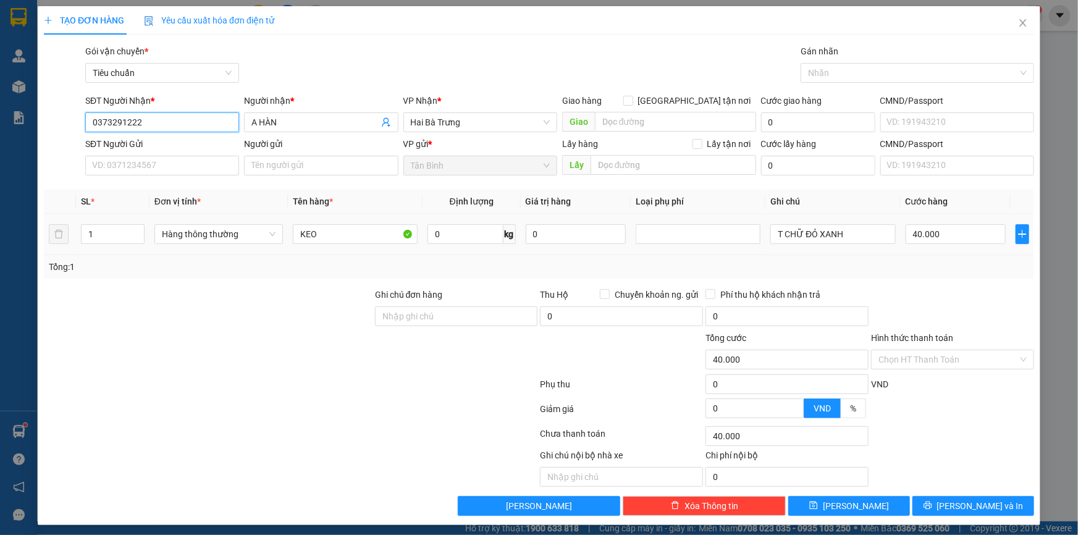
type input "0373291222"
click at [451, 222] on span "0 kg" at bounding box center [471, 233] width 88 height 22
click at [454, 224] on input "0" at bounding box center [465, 234] width 76 height 20
type input "21"
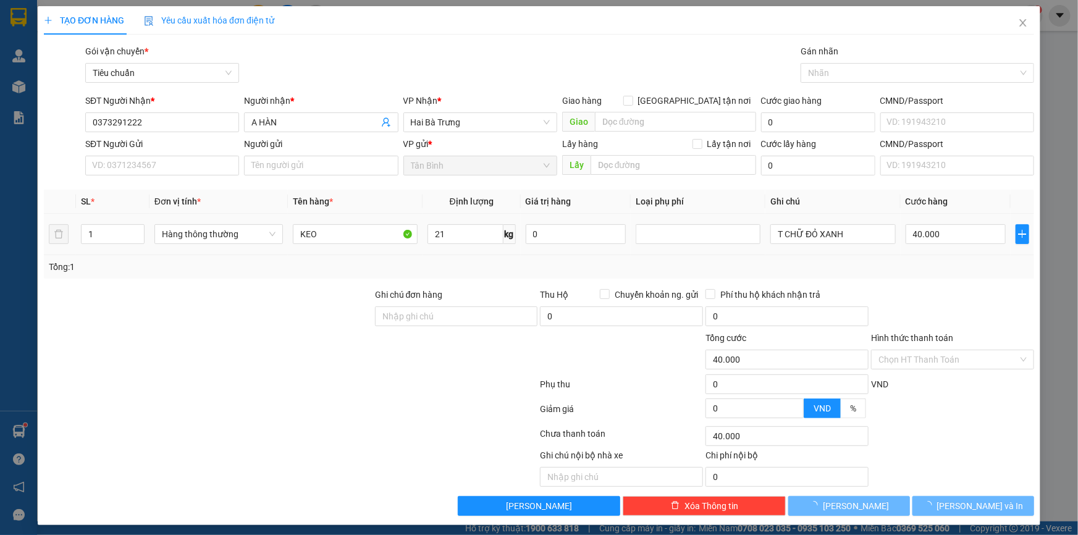
click at [480, 251] on td "21 kg" at bounding box center [471, 234] width 98 height 41
type input "60.000"
click at [860, 256] on div "Tổng: 1" at bounding box center [539, 266] width 990 height 23
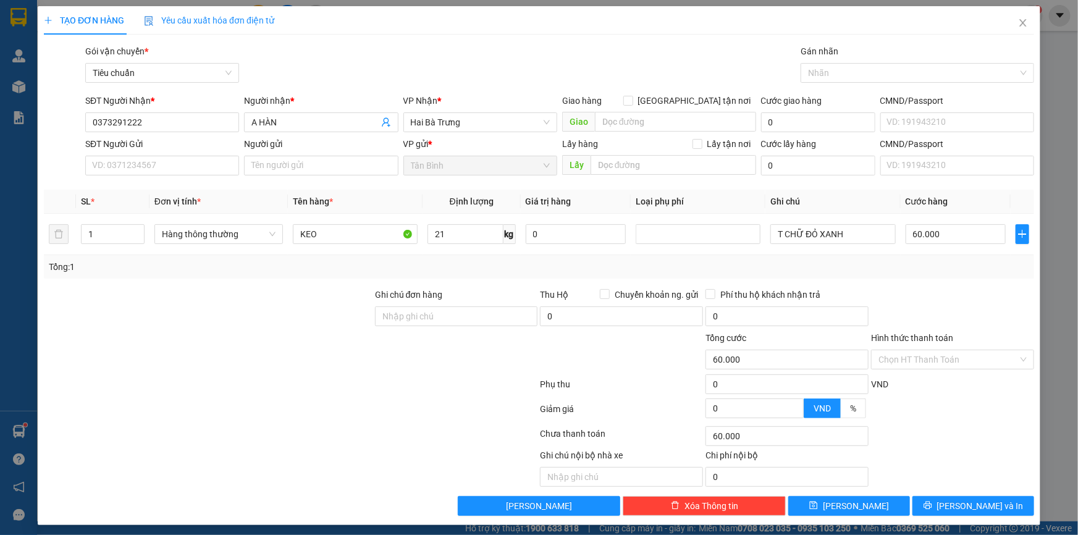
scroll to position [4, 0]
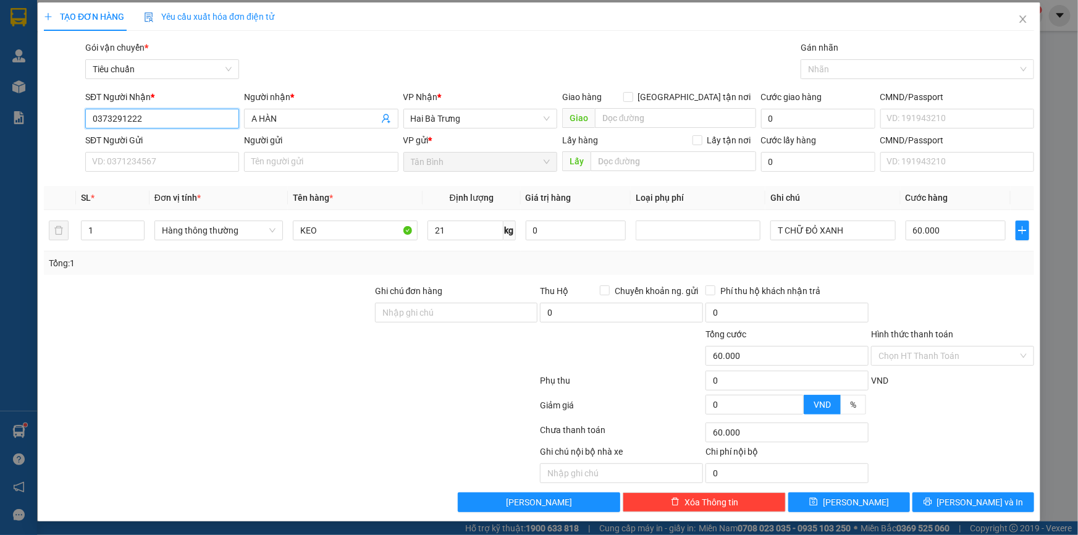
click at [209, 114] on input "0373291222" at bounding box center [162, 119] width 154 height 20
type input "0984846426"
click at [177, 143] on div "0984846426 - C Duyên" at bounding box center [161, 143] width 138 height 14
type input "C Duyên"
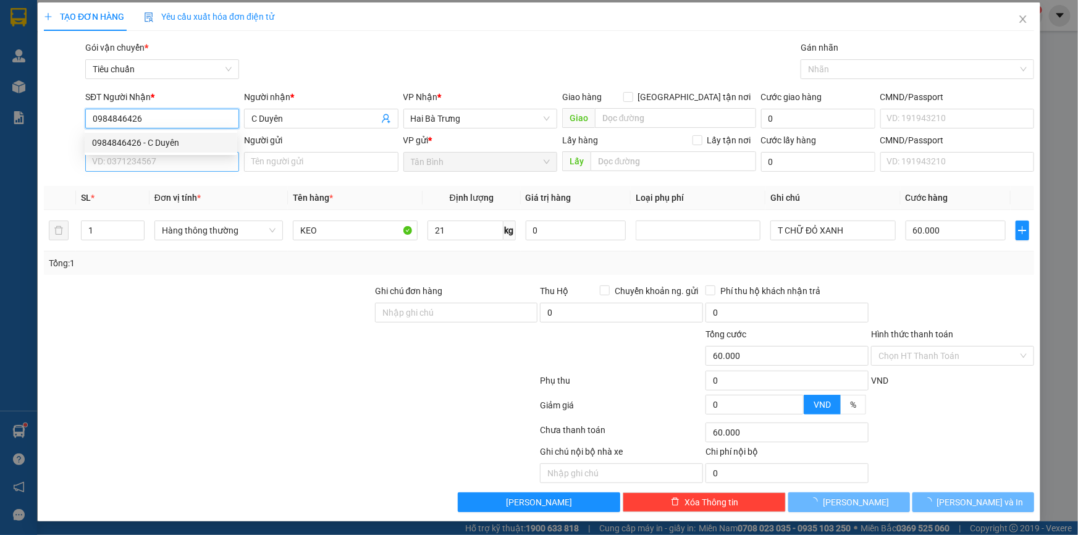
type input "0984846426"
type input "30.000"
click at [167, 166] on input "SĐT Người Gửi" at bounding box center [162, 162] width 154 height 20
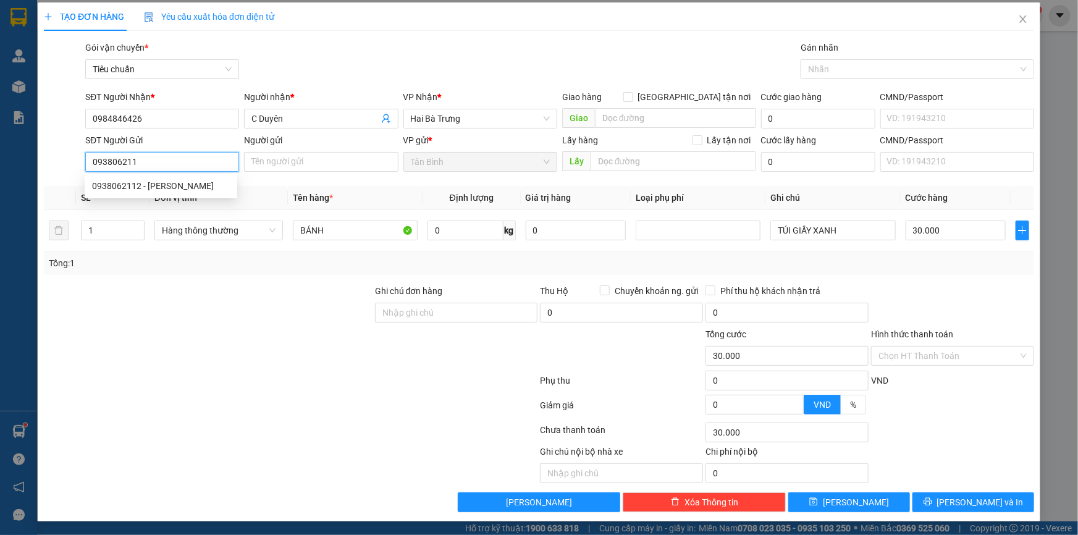
type input "0938062112"
click at [176, 182] on div "0938062112 - C LINH" at bounding box center [161, 186] width 138 height 14
type input "C LINH"
type input "80.000"
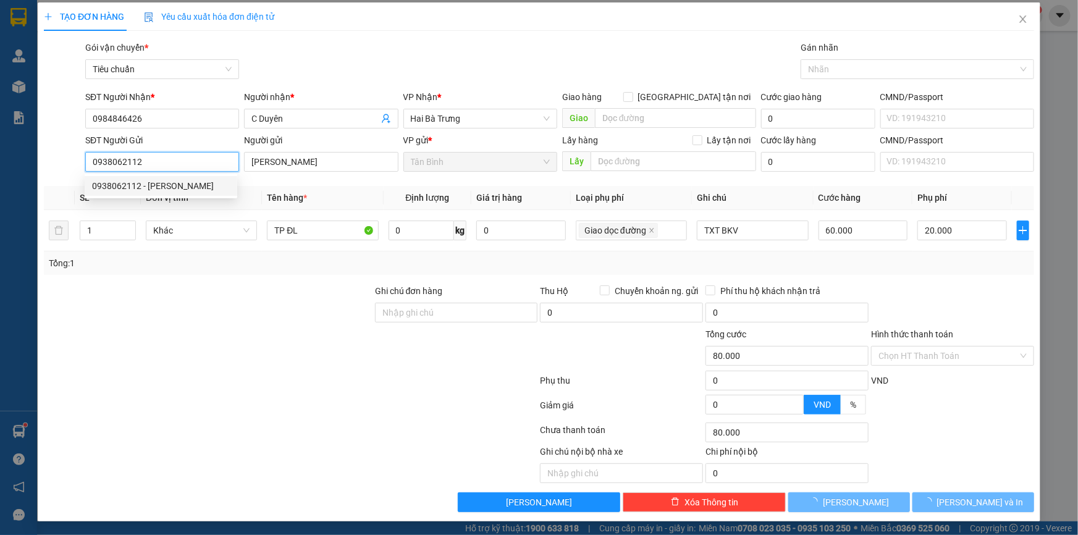
type input "0938062112"
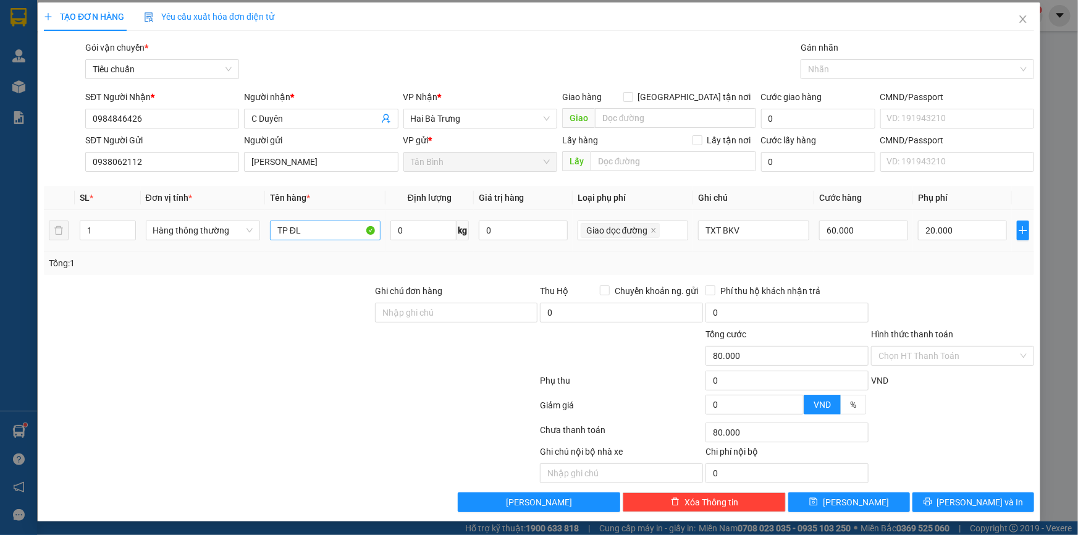
drag, startPoint x: 238, startPoint y: 328, endPoint x: 317, endPoint y: 235, distance: 122.2
click at [240, 328] on div at bounding box center [208, 348] width 331 height 43
click at [429, 225] on input "0" at bounding box center [422, 230] width 65 height 20
type input "40"
click at [650, 228] on icon "close" at bounding box center [653, 230] width 6 height 6
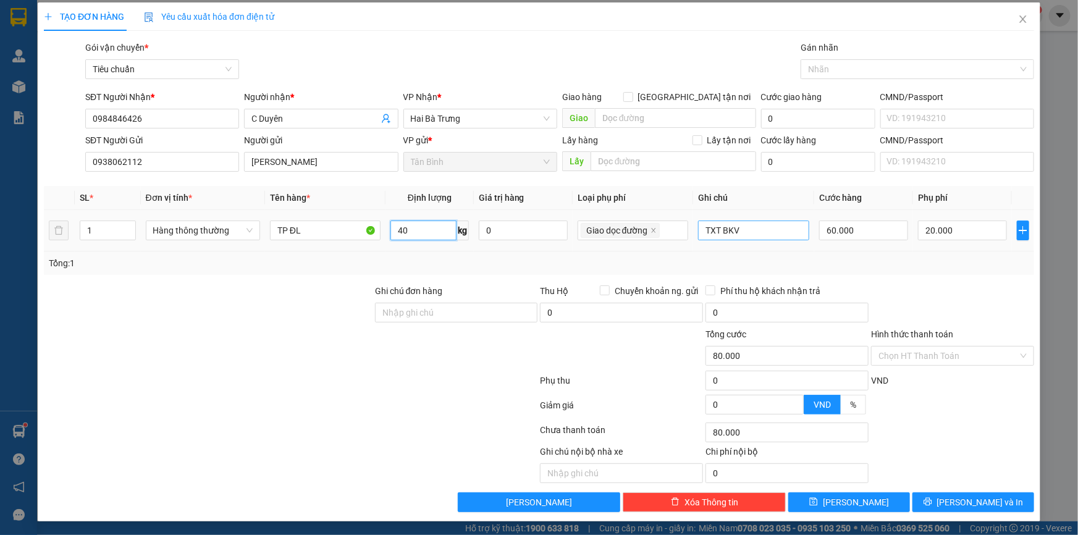
type input "60.000"
type input "80.000"
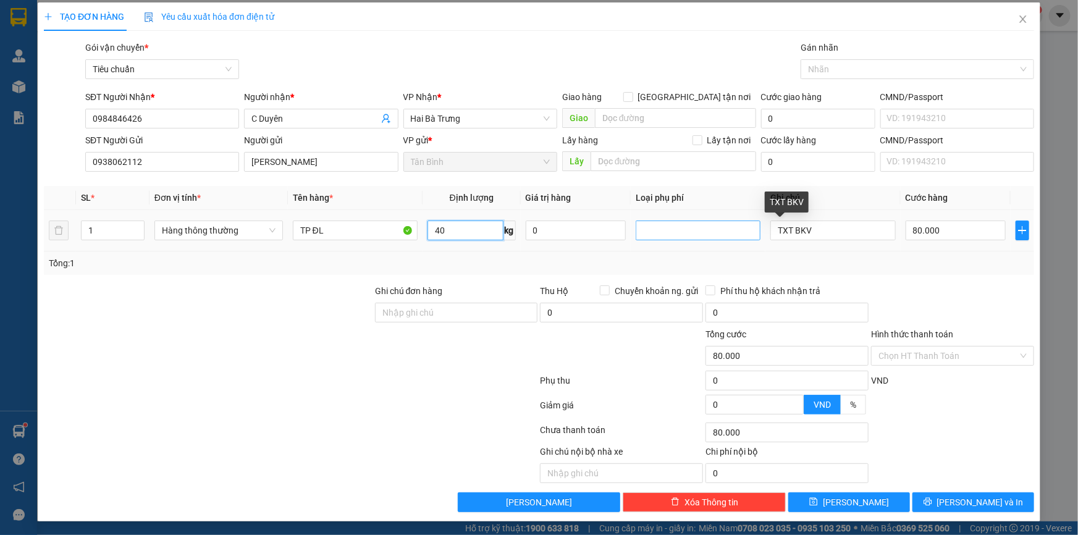
click at [700, 223] on div at bounding box center [698, 230] width 119 height 15
type input "40"
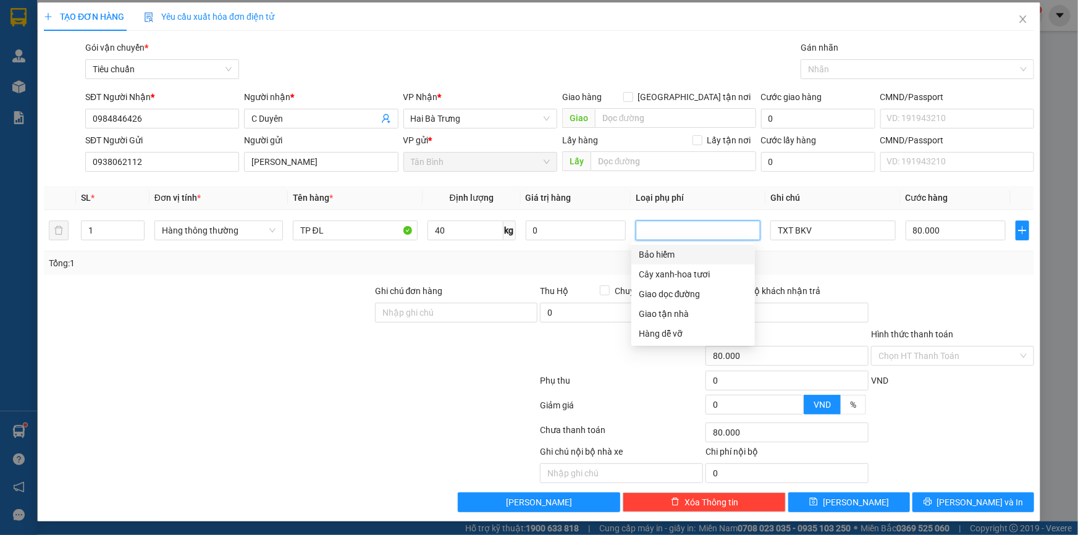
drag, startPoint x: 951, startPoint y: 256, endPoint x: 834, endPoint y: 261, distance: 116.8
click at [951, 256] on div "Tổng: 1" at bounding box center [539, 263] width 980 height 14
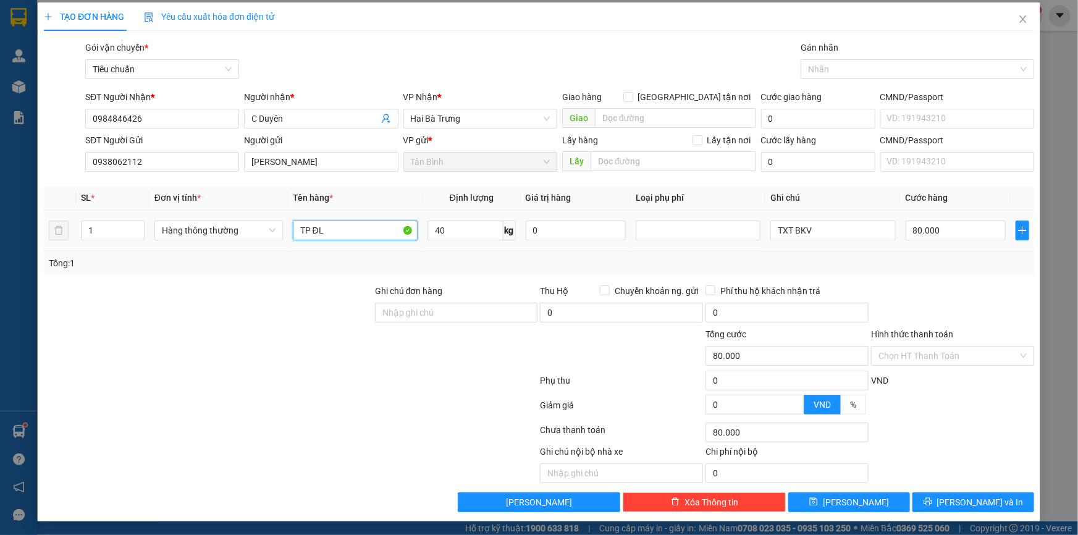
click at [354, 231] on input "TP ĐL" at bounding box center [355, 230] width 125 height 20
type input "TP ĐL ĐÃ TƯ VẤN VẬN CHUYỂN"
click at [963, 495] on span "Lưu và In" at bounding box center [980, 502] width 86 height 14
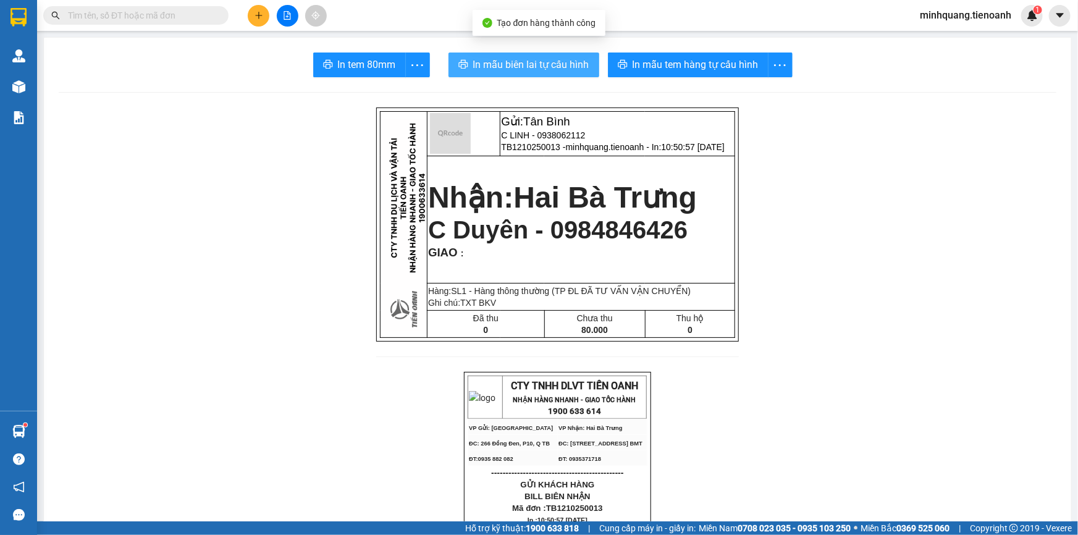
click at [532, 72] on span "In mẫu biên lai tự cấu hình" at bounding box center [531, 64] width 116 height 15
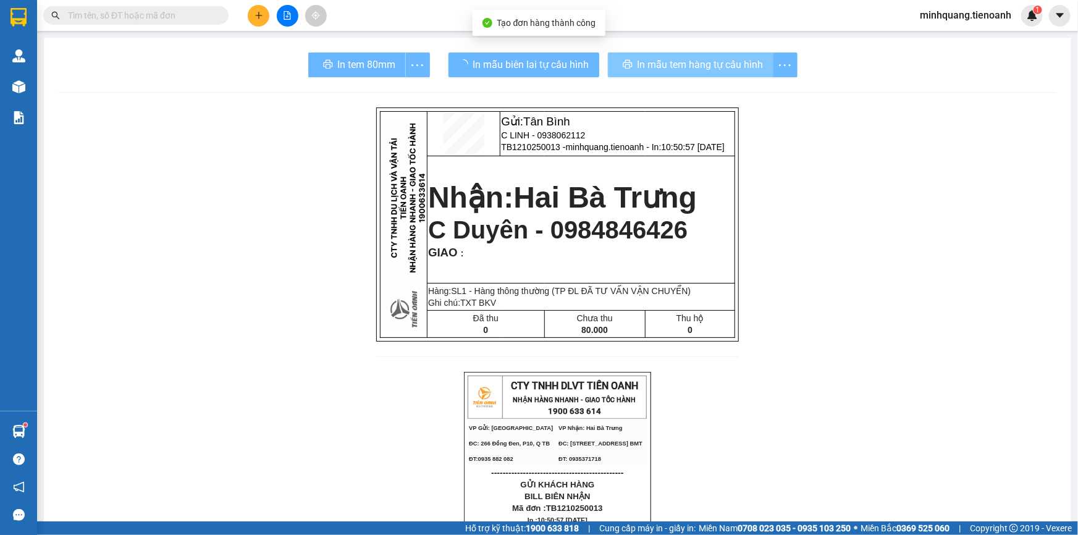
click at [704, 62] on div "In mẫu tem hàng tự cấu hình" at bounding box center [703, 64] width 190 height 25
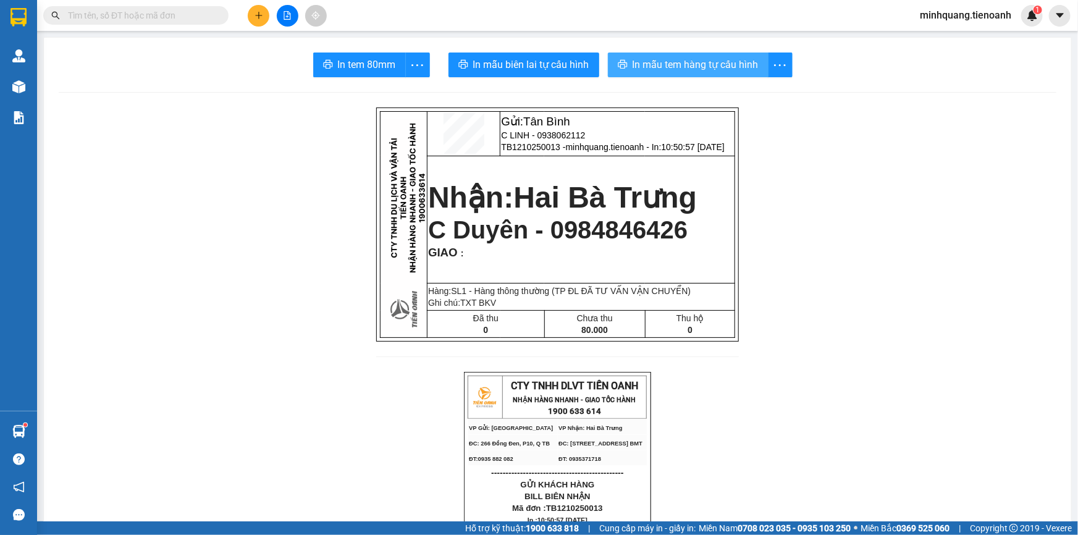
click at [704, 62] on span "In mẫu tem hàng tự cấu hình" at bounding box center [695, 64] width 126 height 15
